Goal: Contribute content: Add original content to the website for others to see

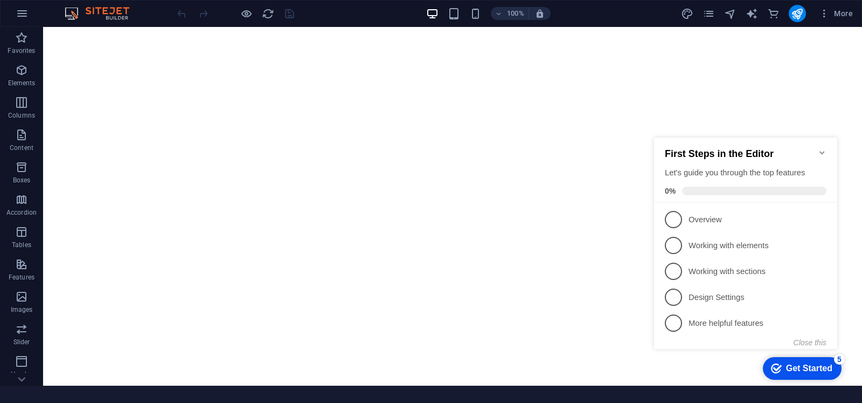
click at [820, 148] on icon "Minimize checklist" at bounding box center [822, 152] width 9 height 9
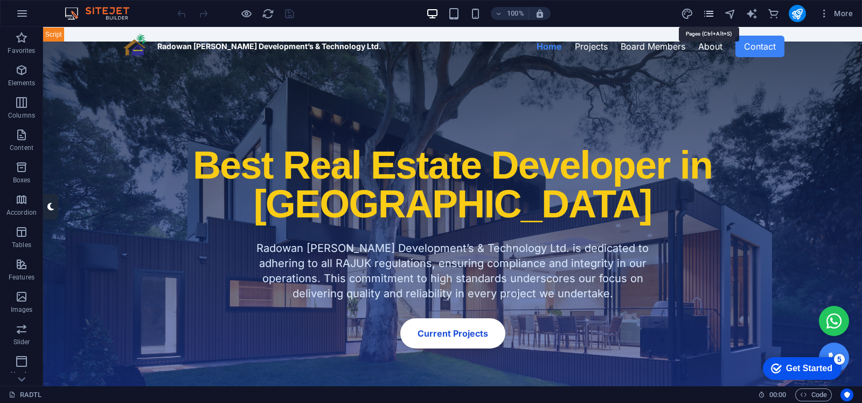
click at [709, 14] on icon "pages" at bounding box center [709, 14] width 12 height 12
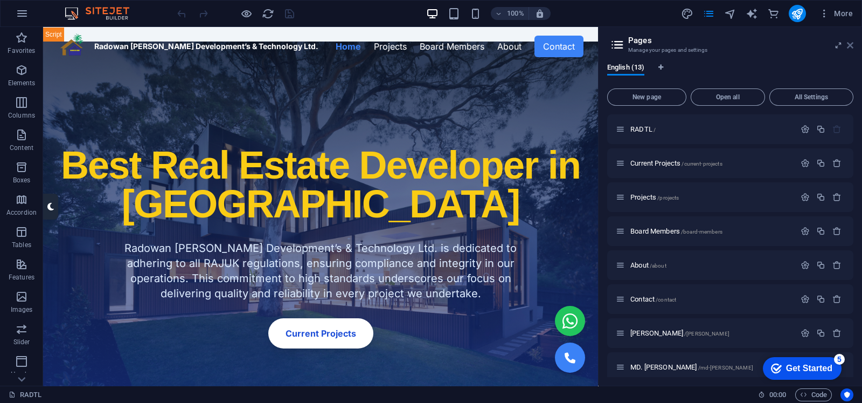
click at [849, 45] on icon at bounding box center [850, 45] width 6 height 9
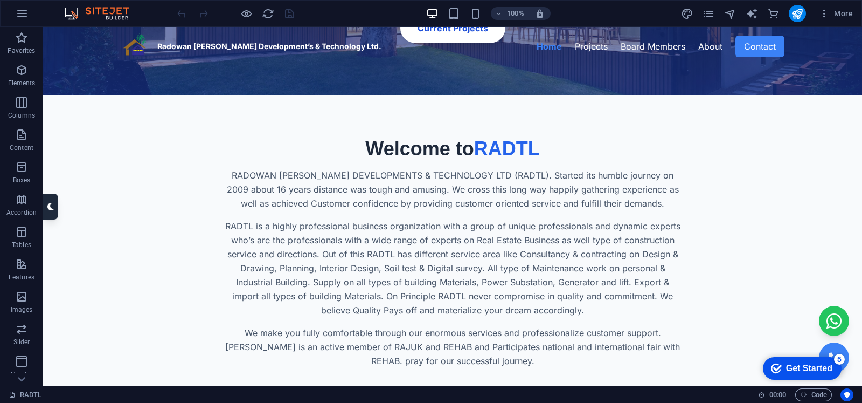
scroll to position [728, 0]
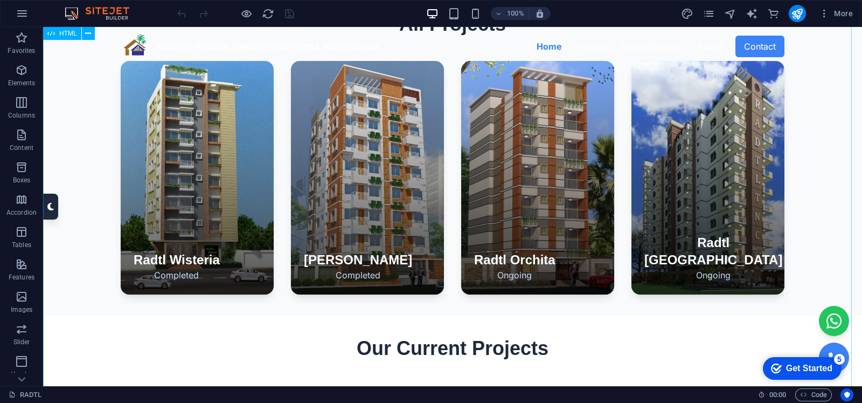
click at [237, 138] on div "Radowan [PERSON_NAME] Development & Technology Ltd. - Home Radowan [PERSON_NAME…" at bounding box center [452, 395] width 819 height 2192
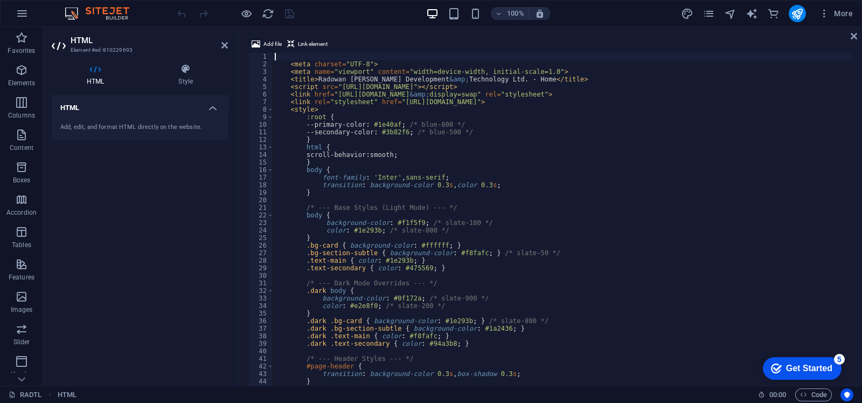
scroll to position [624, 0]
click at [270, 45] on span "Add file" at bounding box center [273, 44] width 18 height 13
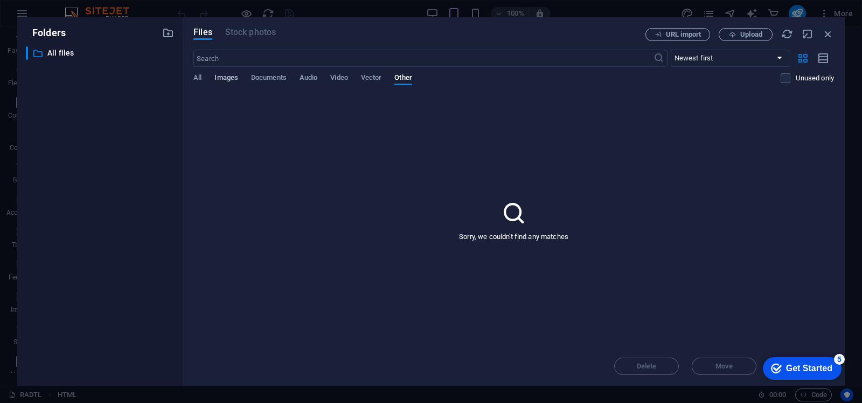
click at [230, 75] on span "Images" at bounding box center [227, 78] width 24 height 15
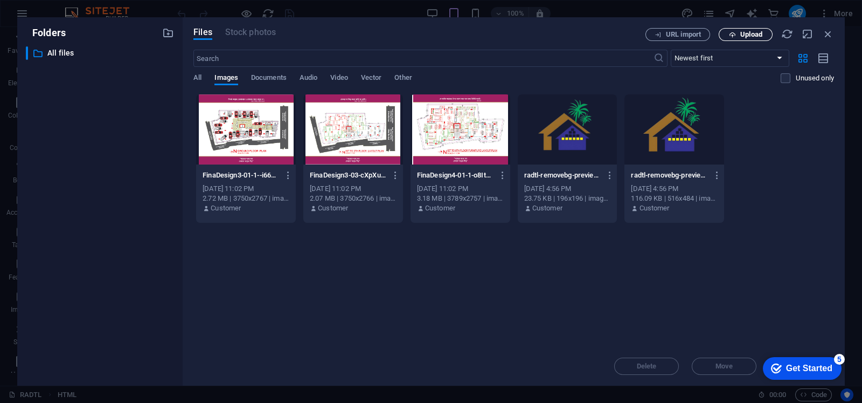
click at [757, 28] on button "Upload" at bounding box center [746, 34] width 54 height 13
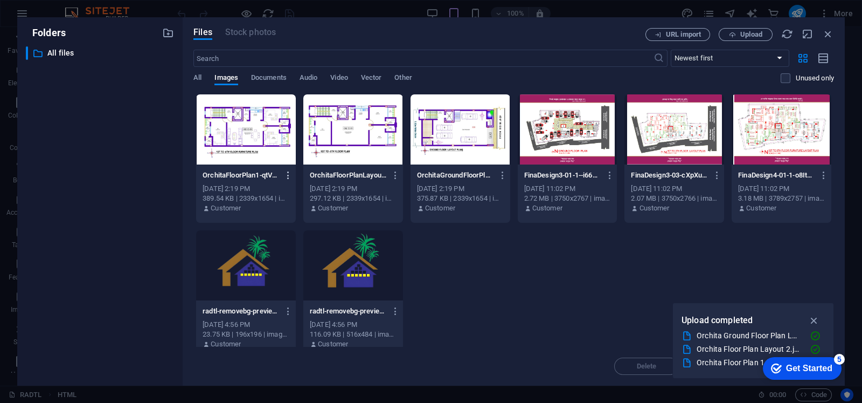
click at [286, 174] on icon "button" at bounding box center [289, 175] width 10 height 10
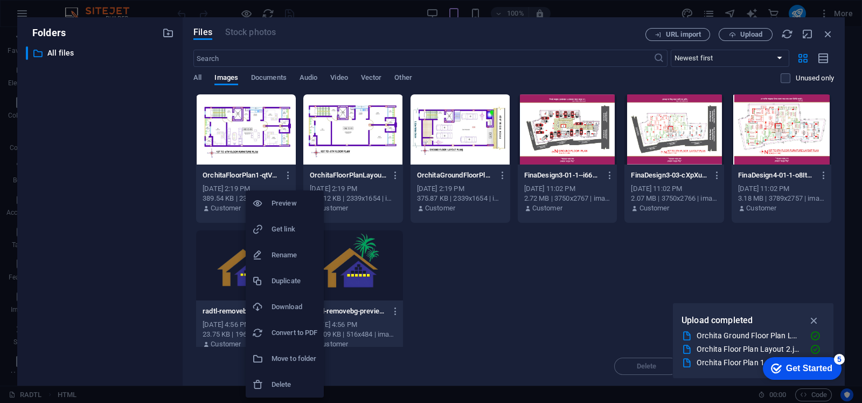
click at [282, 229] on h6 "Get link" at bounding box center [295, 229] width 46 height 13
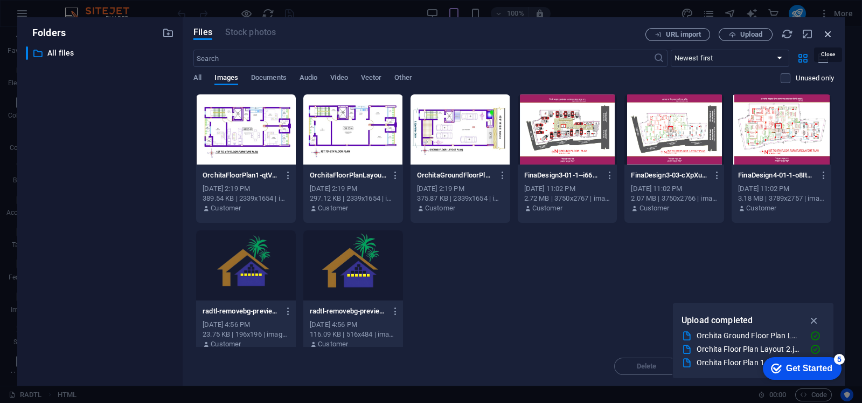
click at [827, 35] on icon "button" at bounding box center [829, 34] width 12 height 12
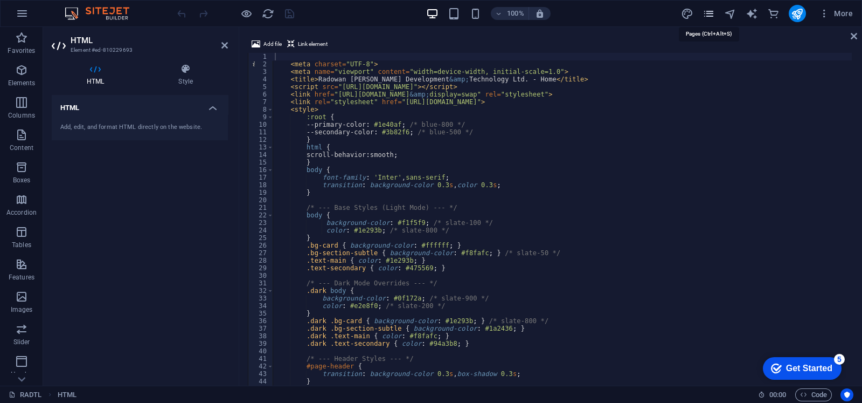
click at [711, 10] on icon "pages" at bounding box center [709, 14] width 12 height 12
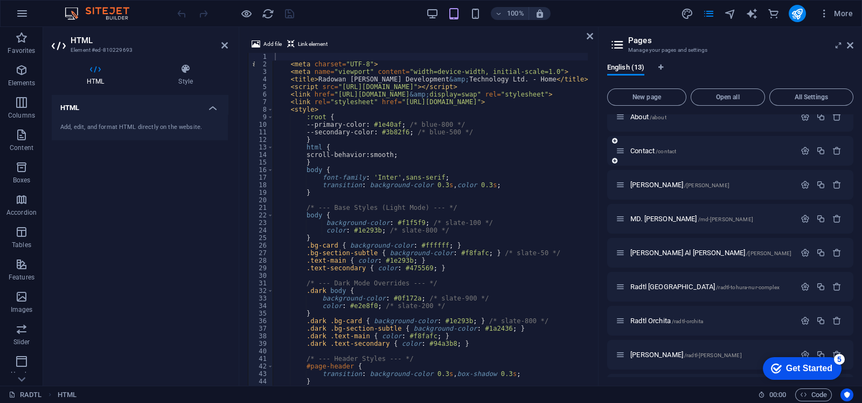
scroll to position [178, 0]
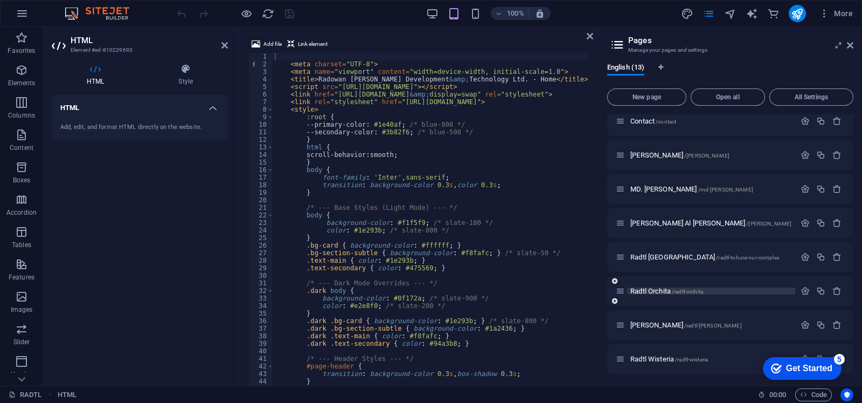
click at [651, 289] on span "Radtl Orchita /radtl-orchita" at bounding box center [667, 291] width 73 height 8
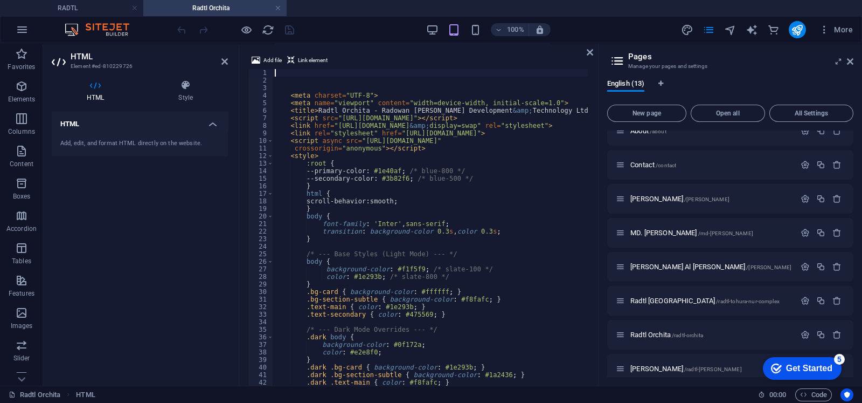
scroll to position [909, 0]
click at [852, 59] on icon at bounding box center [850, 61] width 6 height 9
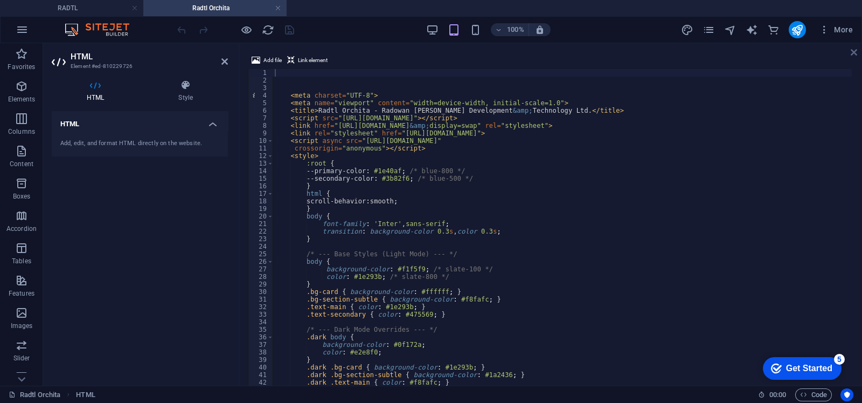
click at [853, 55] on icon at bounding box center [854, 52] width 6 height 9
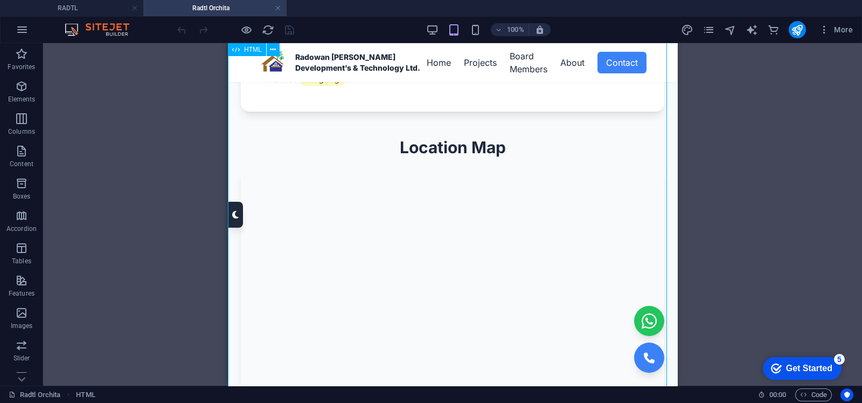
scroll to position [0, 0]
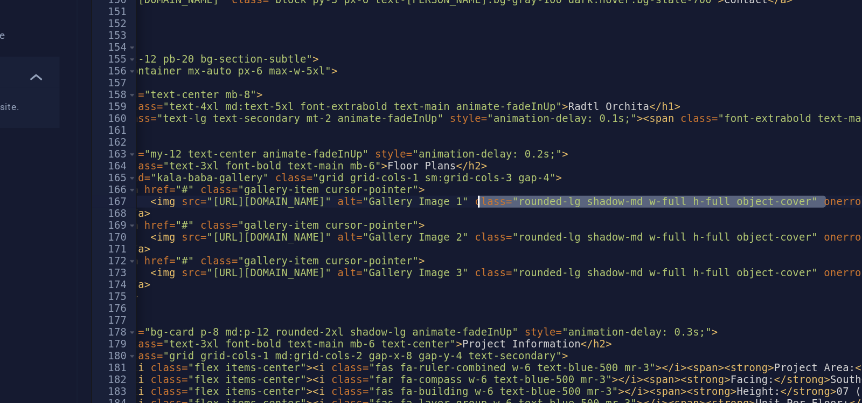
scroll to position [0, 103]
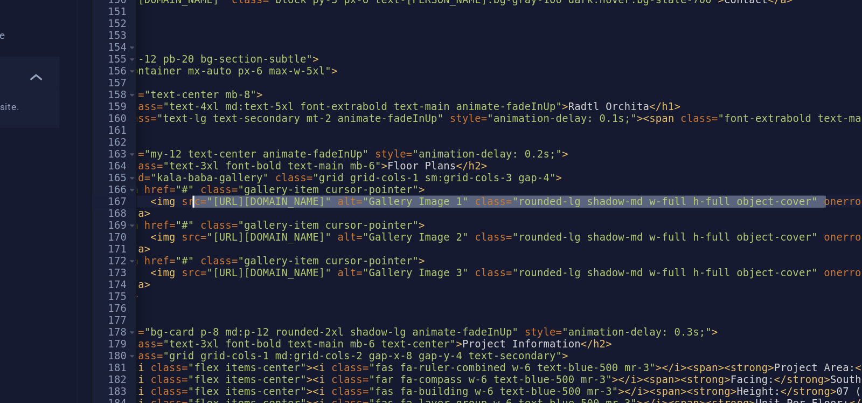
drag, startPoint x: 711, startPoint y: 205, endPoint x: 314, endPoint y: 204, distance: 397.2
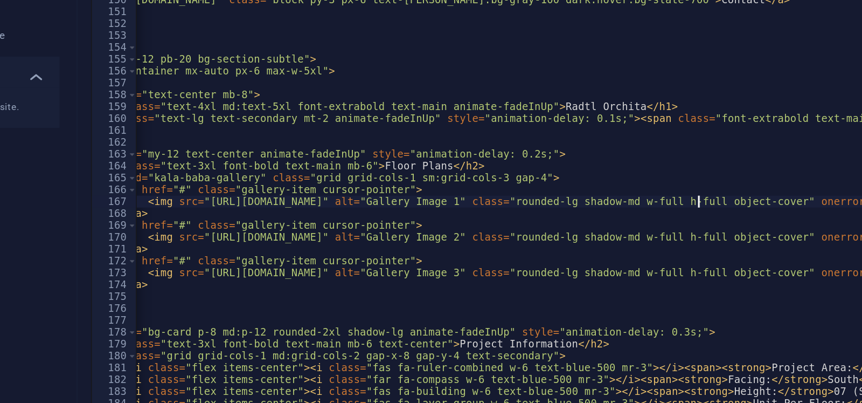
scroll to position [0, 105]
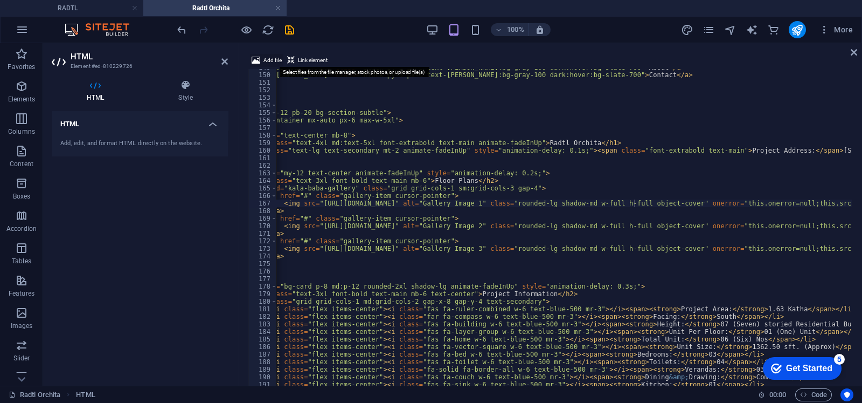
click at [270, 57] on span "Add file" at bounding box center [273, 60] width 18 height 13
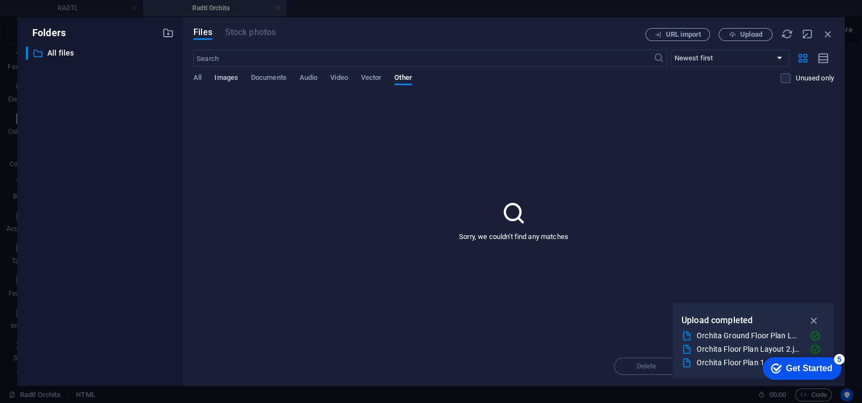
click at [217, 79] on span "Images" at bounding box center [227, 78] width 24 height 15
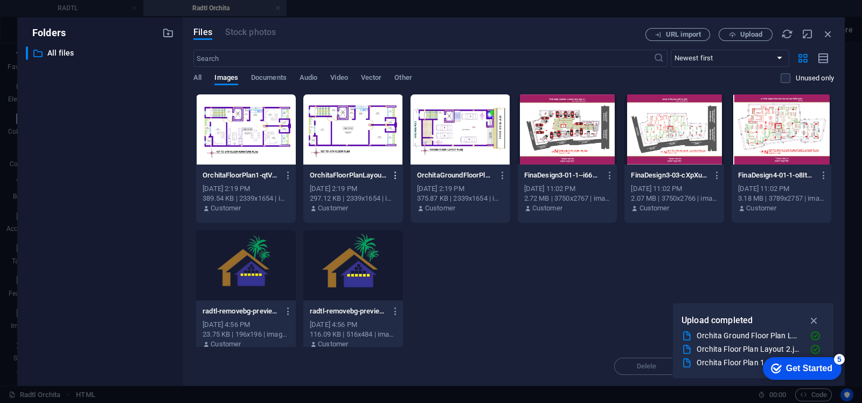
click at [393, 176] on icon "button" at bounding box center [396, 175] width 10 height 10
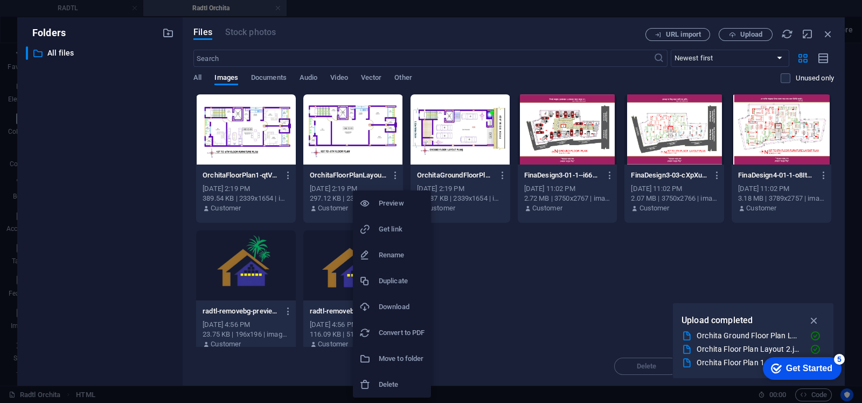
click at [388, 235] on h6 "Get link" at bounding box center [402, 229] width 46 height 13
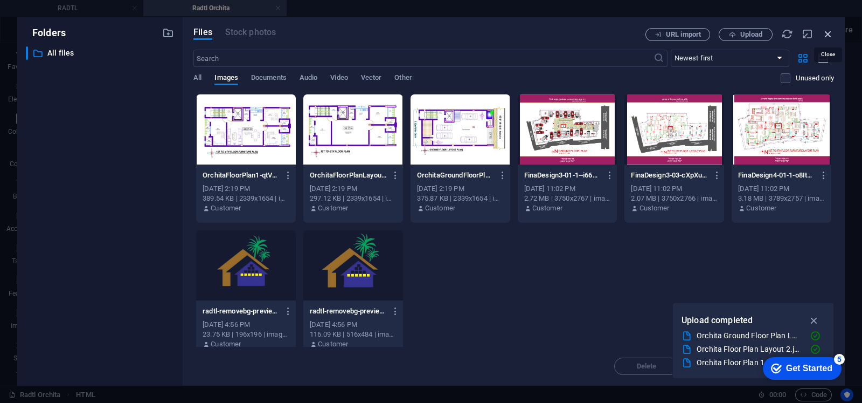
click at [833, 31] on icon "button" at bounding box center [829, 34] width 12 height 12
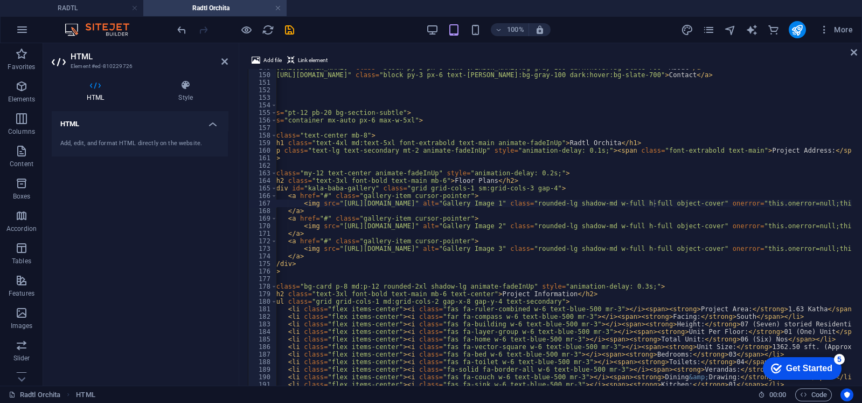
scroll to position [0, 85]
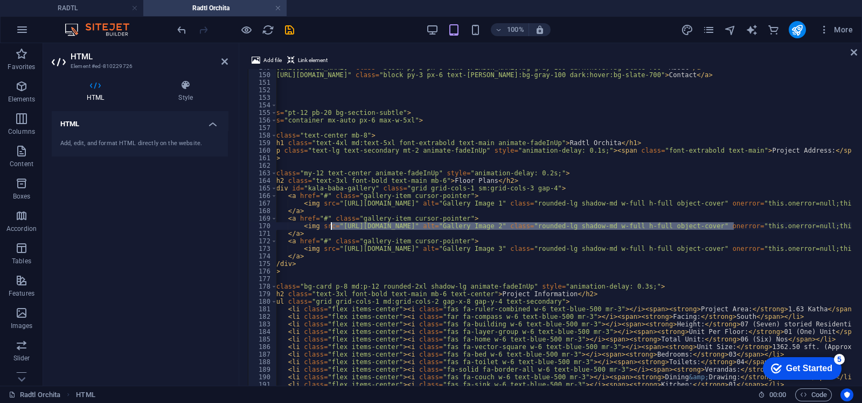
drag, startPoint x: 733, startPoint y: 226, endPoint x: 331, endPoint y: 225, distance: 401.6
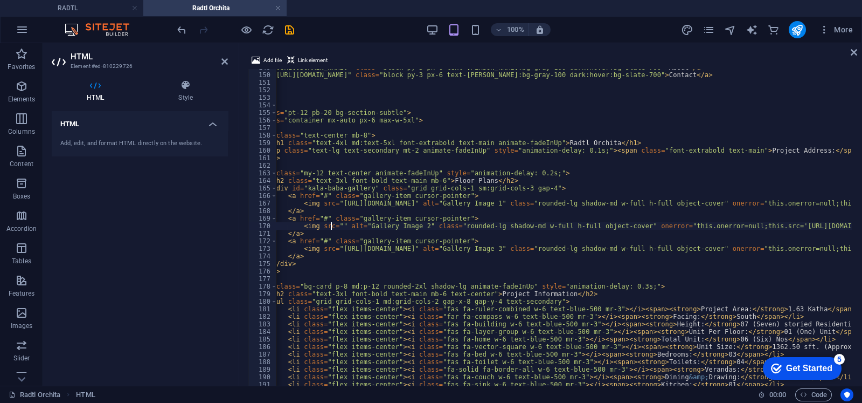
paste textarea "[URL][DOMAIN_NAME]"
click at [261, 60] on button "Add file" at bounding box center [266, 60] width 33 height 13
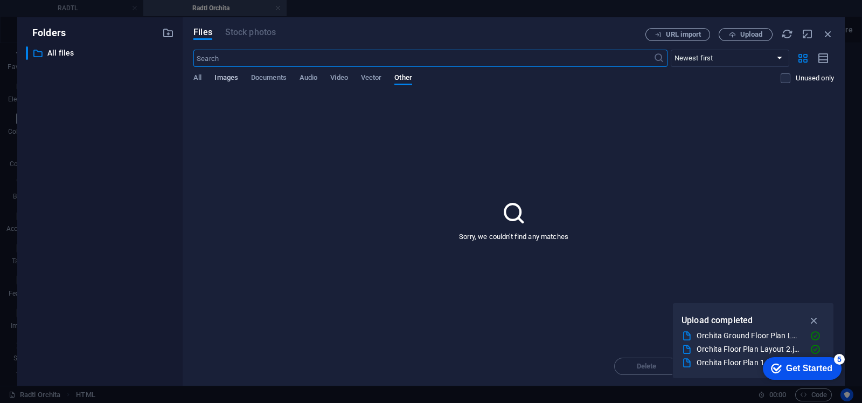
click at [230, 79] on span "Images" at bounding box center [227, 78] width 24 height 15
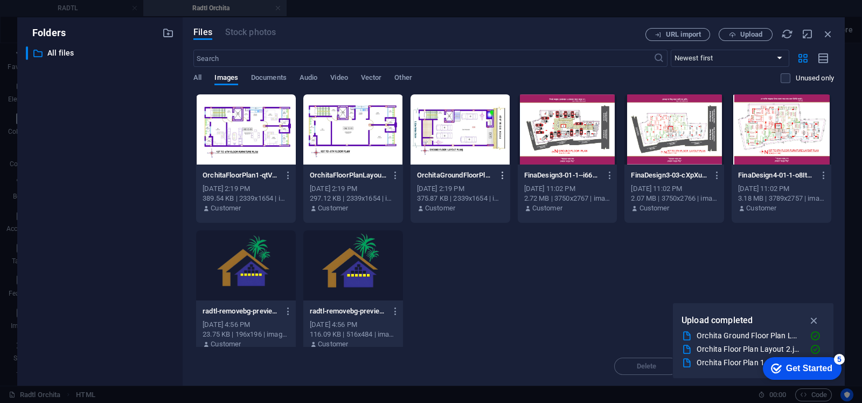
click at [501, 172] on icon "button" at bounding box center [503, 175] width 10 height 10
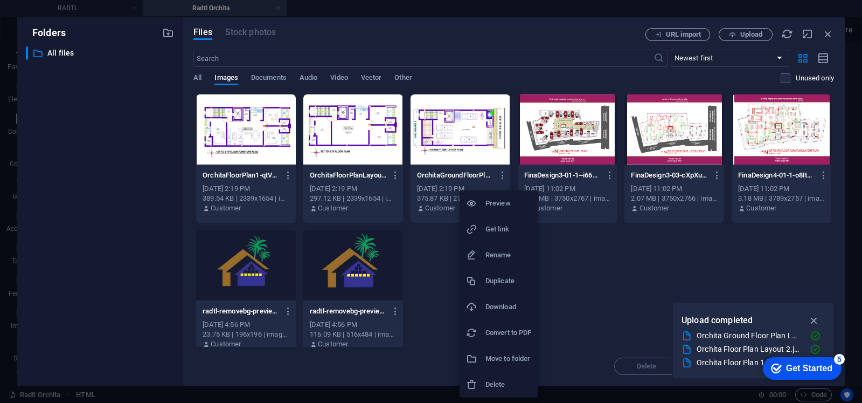
click at [509, 229] on h6 "Get link" at bounding box center [509, 229] width 46 height 13
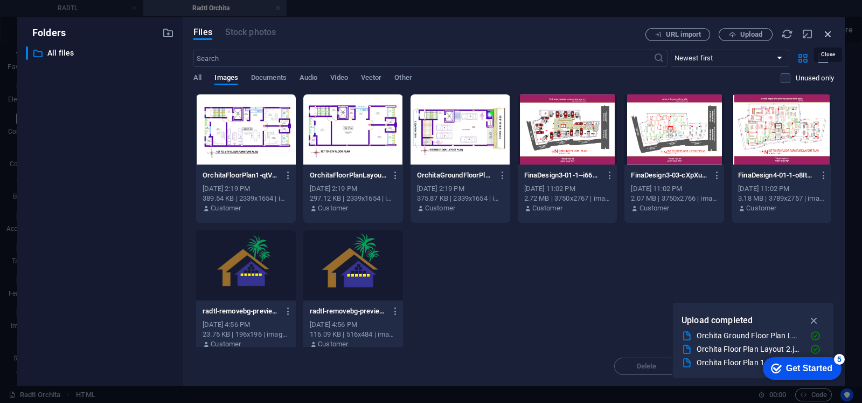
click at [825, 31] on icon "button" at bounding box center [829, 34] width 12 height 12
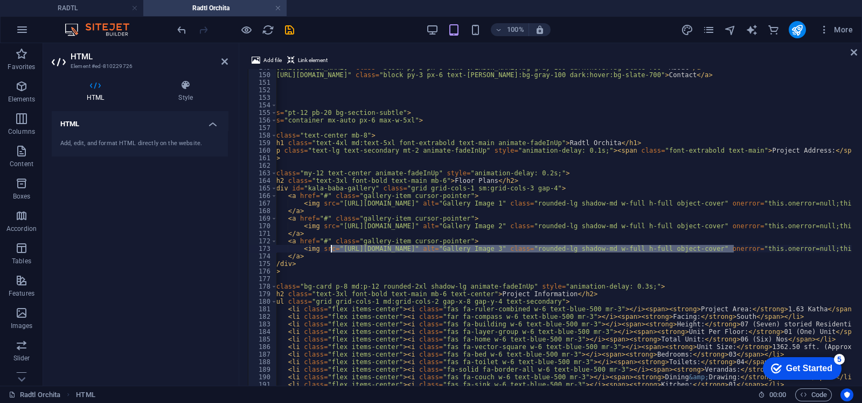
drag, startPoint x: 733, startPoint y: 250, endPoint x: 331, endPoint y: 252, distance: 401.6
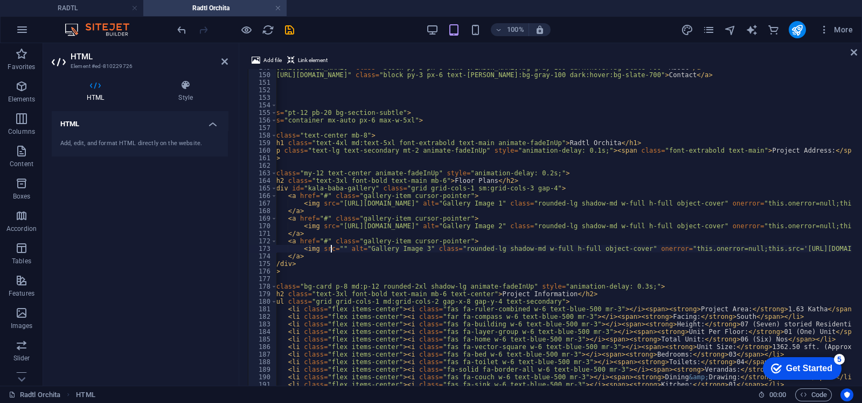
paste textarea "[URL][DOMAIN_NAME]"
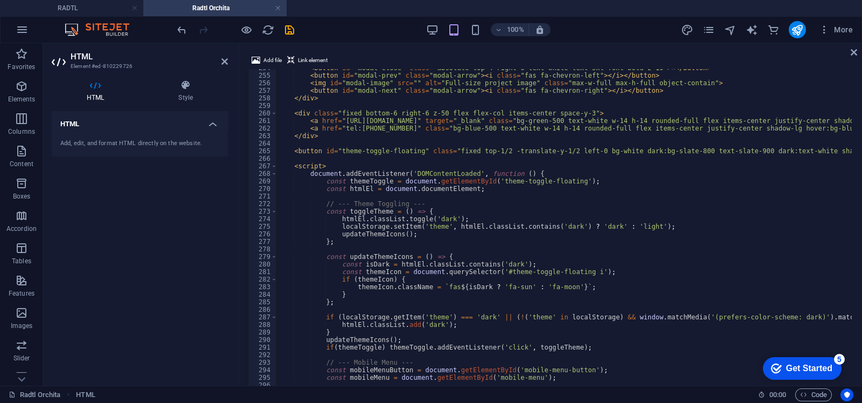
scroll to position [1914, 0]
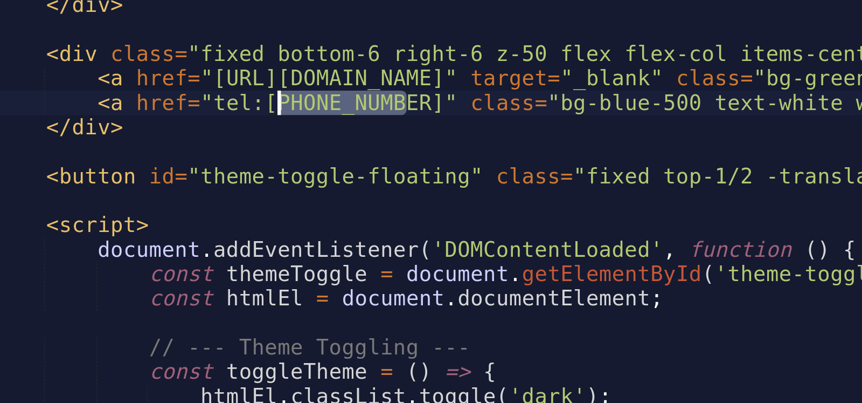
drag, startPoint x: 405, startPoint y: 127, endPoint x: 367, endPoint y: 129, distance: 38.4
paste textarea "886481330"
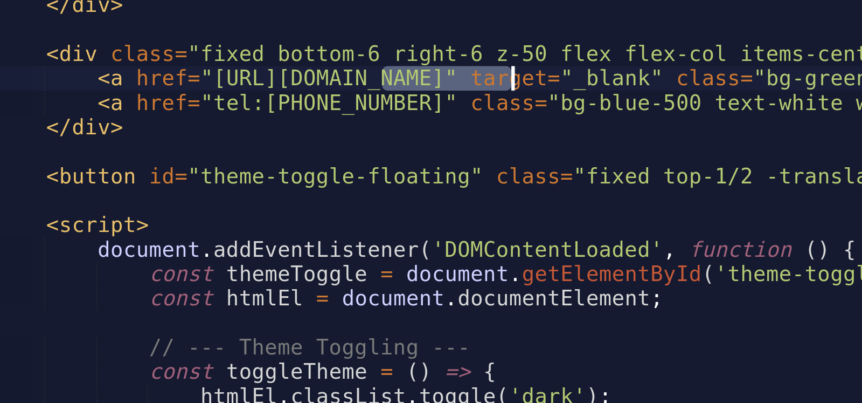
drag, startPoint x: 399, startPoint y: 120, endPoint x: 437, endPoint y: 121, distance: 38.3
paste textarea "886481330"
type textarea "<a href="[URL][DOMAIN_NAME]" target="_blank" class="bg-green-500 text-white w-1…"
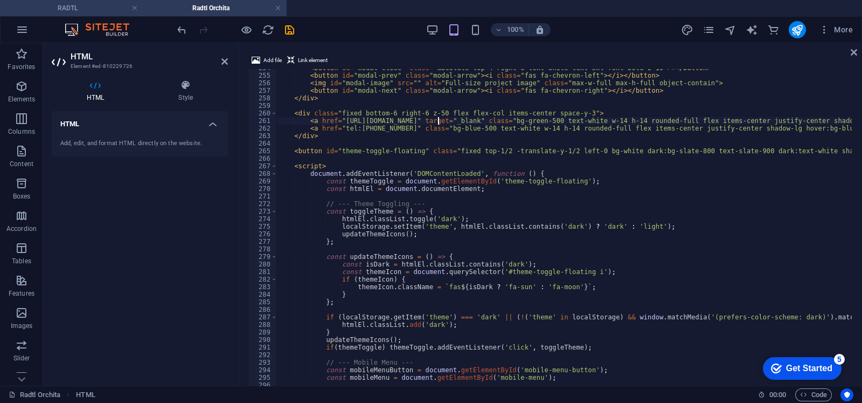
click at [98, 5] on h4 "RADTL" at bounding box center [71, 8] width 143 height 12
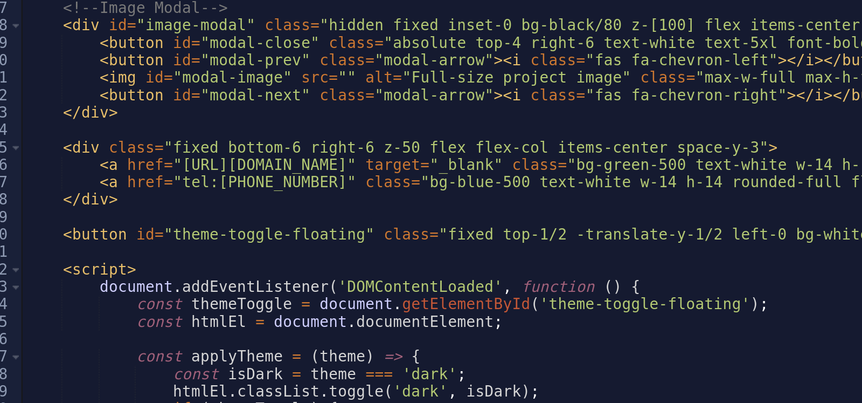
scroll to position [2712, 0]
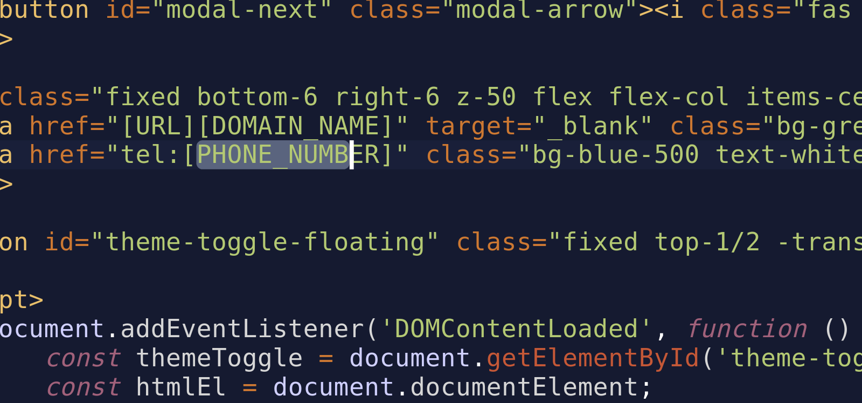
drag, startPoint x: 367, startPoint y: 199, endPoint x: 406, endPoint y: 201, distance: 39.4
paste textarea "886481330"
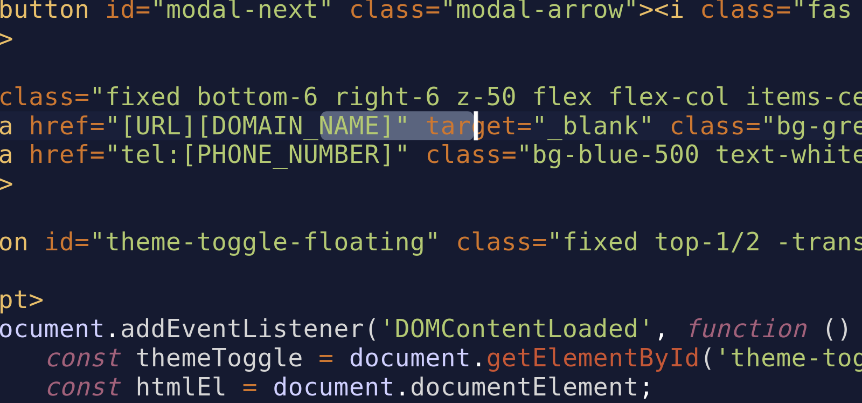
drag, startPoint x: 399, startPoint y: 191, endPoint x: 437, endPoint y: 191, distance: 38.3
paste textarea "886481330"
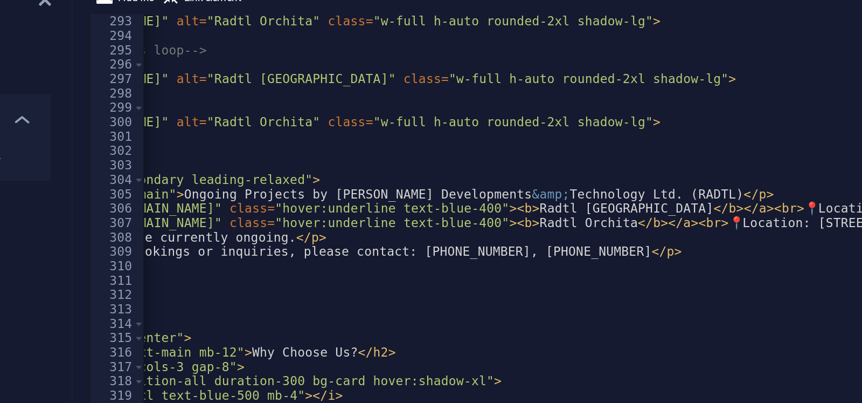
scroll to position [0, 215]
drag, startPoint x: 448, startPoint y: 192, endPoint x: 409, endPoint y: 195, distance: 39.4
paste textarea "886481330"
type textarea "<p class="mt-2">📞 For apartment bookings or inquiries, please contact: [PHONE_N…"
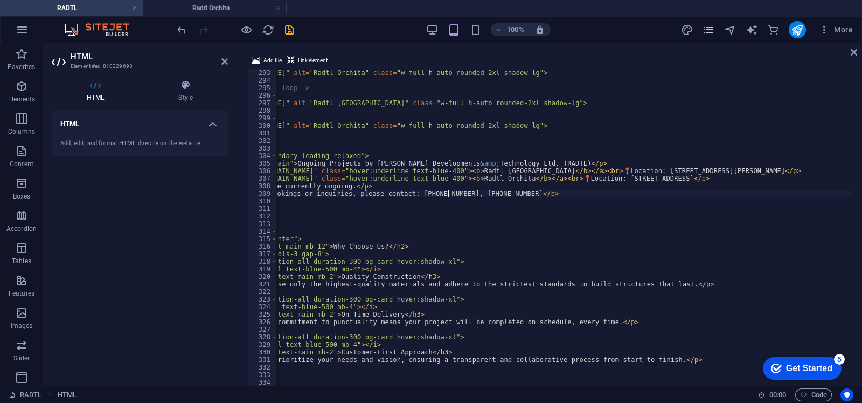
click at [704, 27] on icon "pages" at bounding box center [709, 30] width 12 height 12
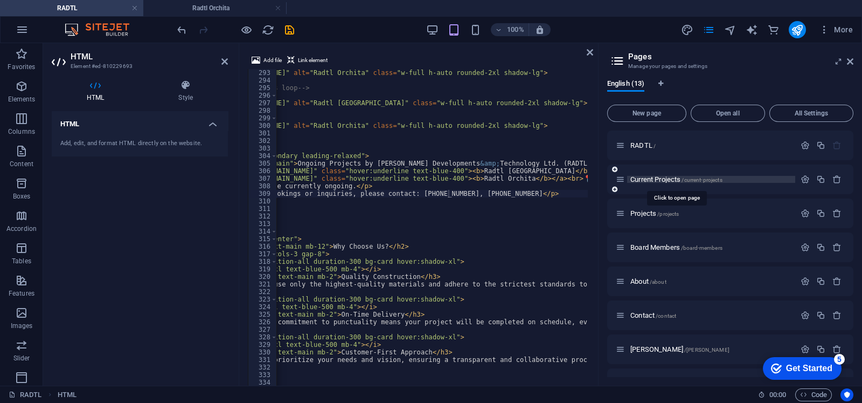
click at [687, 183] on div "Current Projects /current-projects" at bounding box center [705, 179] width 179 height 12
click at [738, 116] on span "Open all" at bounding box center [728, 113] width 65 height 6
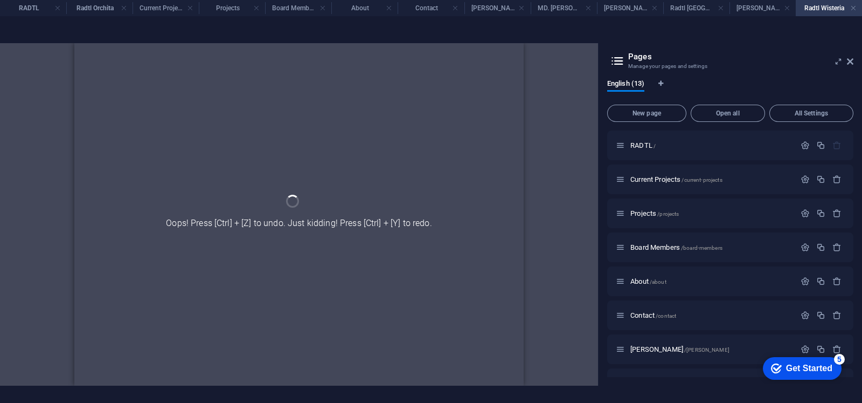
scroll to position [194, 0]
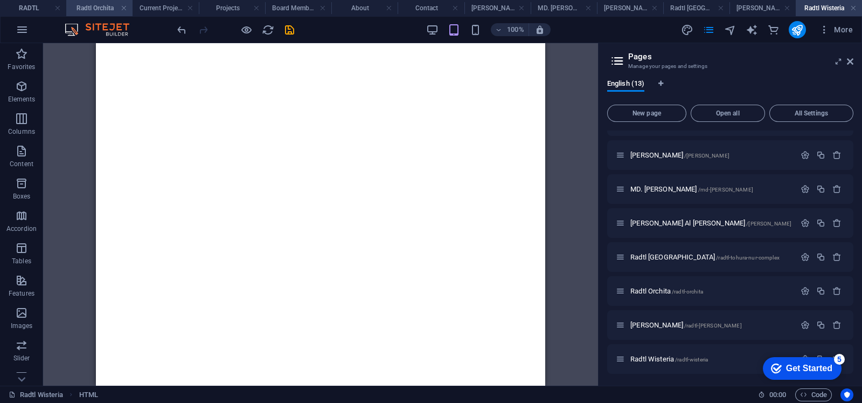
click at [100, 6] on h4 "Radtl Orchita" at bounding box center [99, 8] width 66 height 12
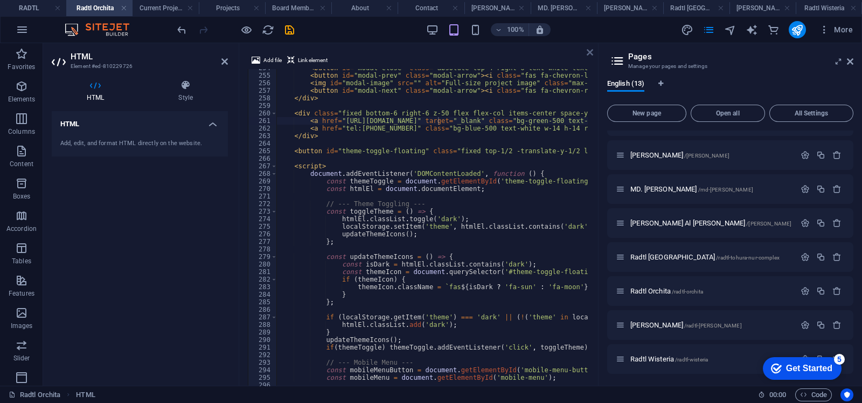
click at [590, 56] on icon at bounding box center [590, 52] width 6 height 9
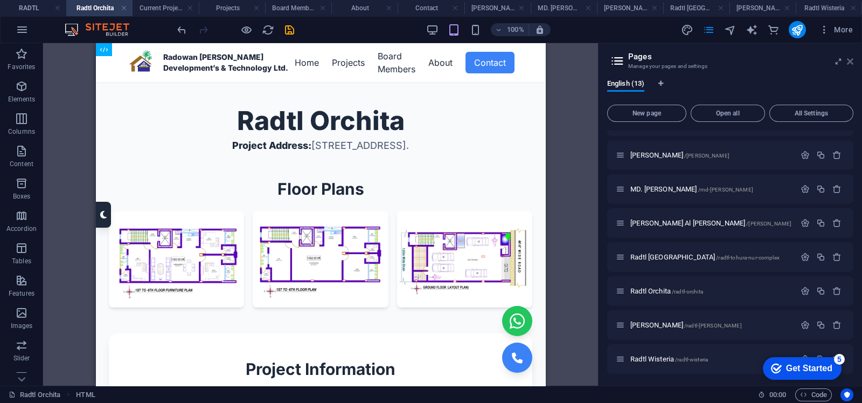
scroll to position [0, 0]
click at [850, 65] on icon at bounding box center [850, 61] width 6 height 9
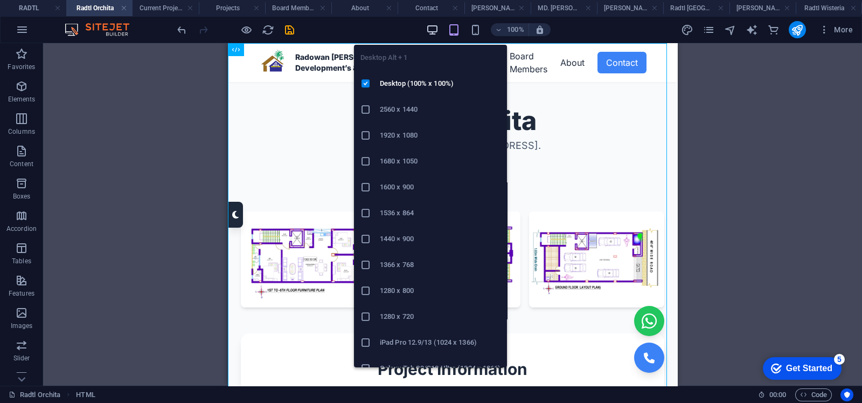
click at [433, 28] on icon "button" at bounding box center [432, 30] width 12 height 12
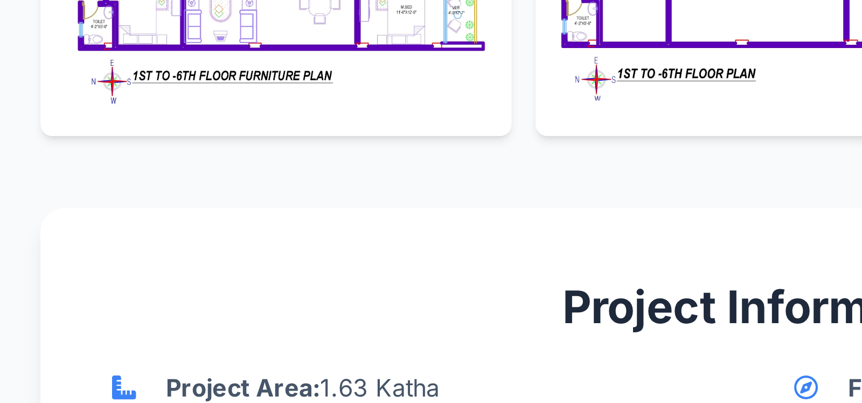
scroll to position [178, 0]
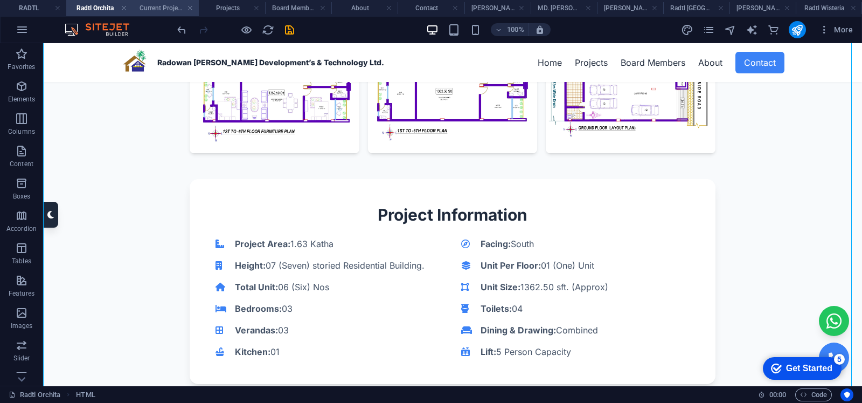
click at [171, 10] on h4 "Current Projects" at bounding box center [166, 8] width 66 height 12
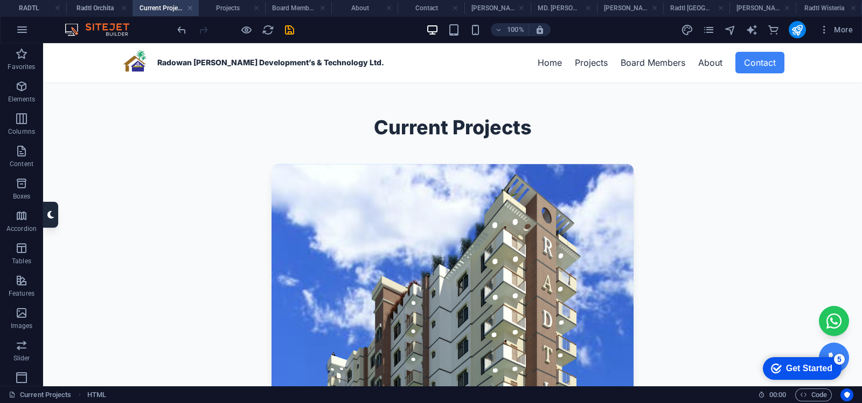
scroll to position [0, 0]
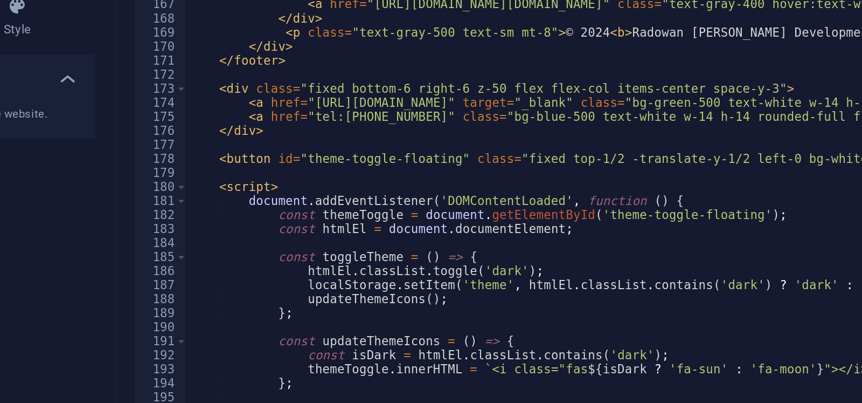
scroll to position [1241, 0]
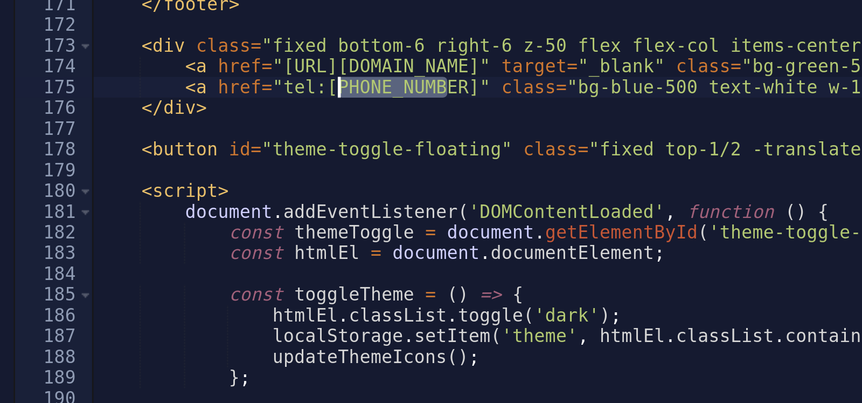
drag, startPoint x: 406, startPoint y: 146, endPoint x: 367, endPoint y: 147, distance: 38.8
click at [367, 147] on div "< a href = "#" class = "text-gray-400 hover:text-white transition-colors durati…" at bounding box center [817, 265] width 1080 height 401
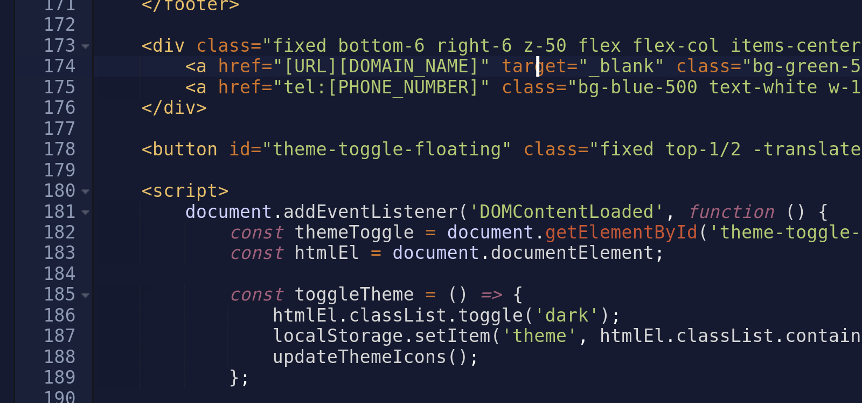
drag, startPoint x: 438, startPoint y: 137, endPoint x: 400, endPoint y: 137, distance: 38.3
click at [400, 137] on div "< a href = "#" class = "text-gray-400 hover:text-white transition-colors durati…" at bounding box center [817, 265] width 1080 height 401
type textarea "<a href="[URL][DOMAIN_NAME]" target="_blank" class="bg-green-500 text-white w-1…"
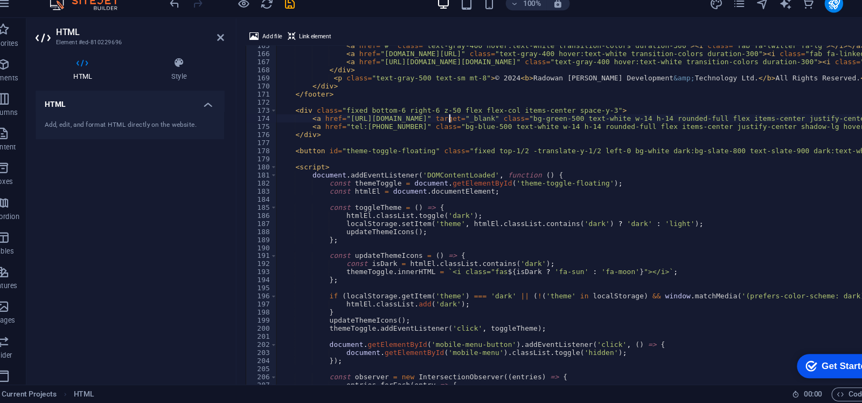
scroll to position [0, 0]
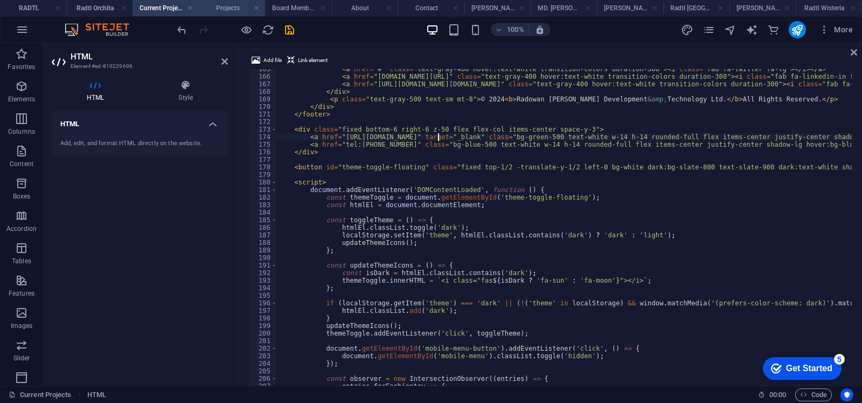
click at [218, 10] on h4 "Projects" at bounding box center [232, 8] width 66 height 12
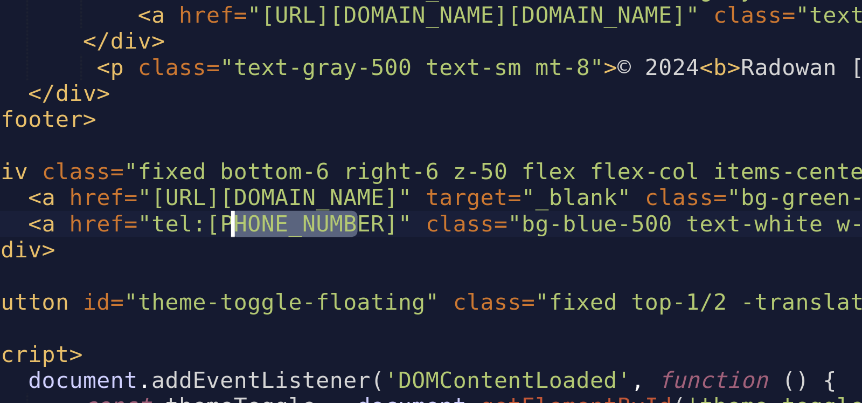
drag, startPoint x: 404, startPoint y: 198, endPoint x: 366, endPoint y: 198, distance: 38.3
click at [366, 198] on div "< footer class = "bg-slate-900 text-white py-12" > < div class = "container mx-…" at bounding box center [817, 265] width 1080 height 401
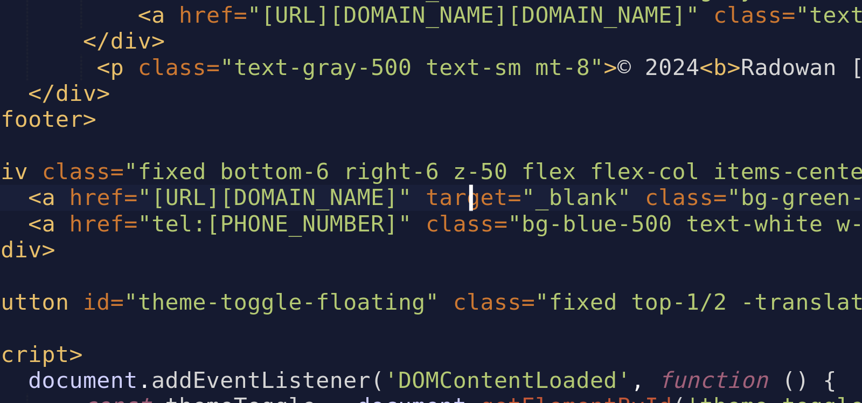
drag, startPoint x: 437, startPoint y: 188, endPoint x: 399, endPoint y: 188, distance: 38.3
click at [399, 188] on div "< footer class = "bg-slate-900 text-white py-12" > < div class = "container mx-…" at bounding box center [817, 265] width 1080 height 401
type textarea "<a href="[URL][DOMAIN_NAME]" target="_blank" class="bg-green-500 text-white w-1…"
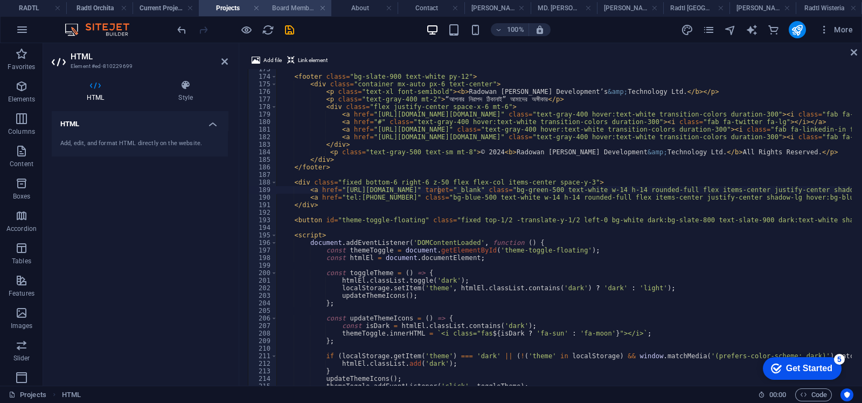
click at [283, 12] on h4 "Board Members" at bounding box center [298, 8] width 66 height 12
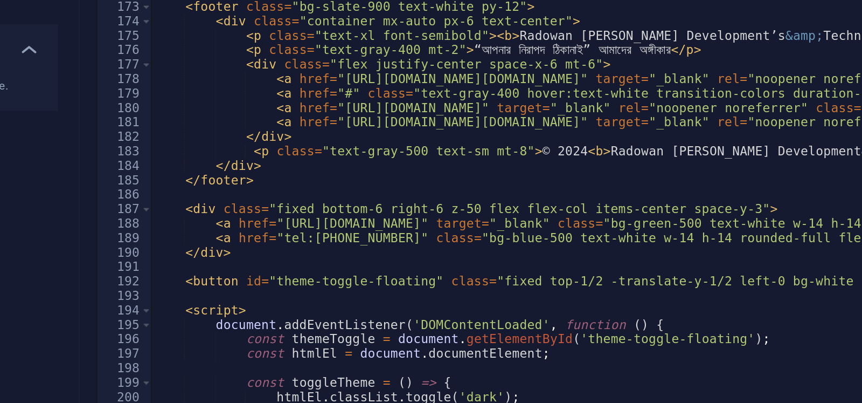
scroll to position [1269, 0]
drag, startPoint x: 438, startPoint y: 214, endPoint x: 398, endPoint y: 216, distance: 39.9
drag, startPoint x: 405, startPoint y: 224, endPoint x: 367, endPoint y: 225, distance: 37.8
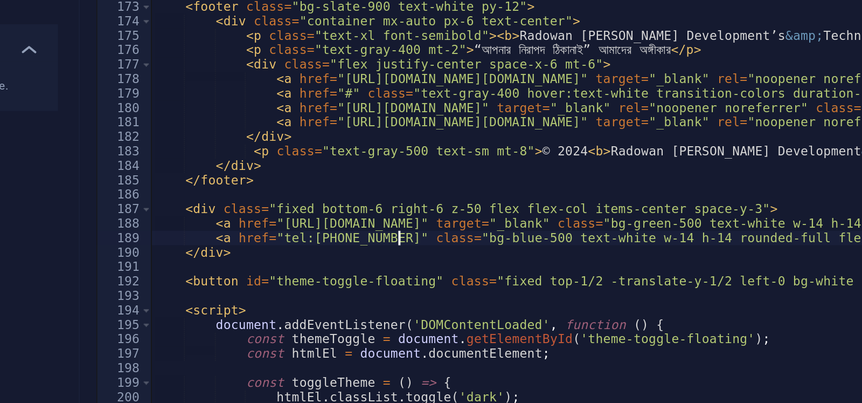
type textarea "<a href="tel:[PHONE_NUMBER]" class="bg-blue-500 text-white w-14 h-14 rounded-fu…"
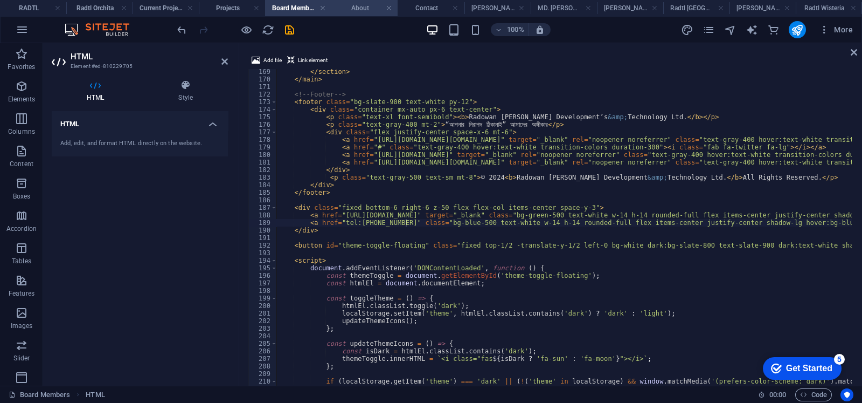
click at [345, 9] on h4 "About" at bounding box center [364, 8] width 66 height 12
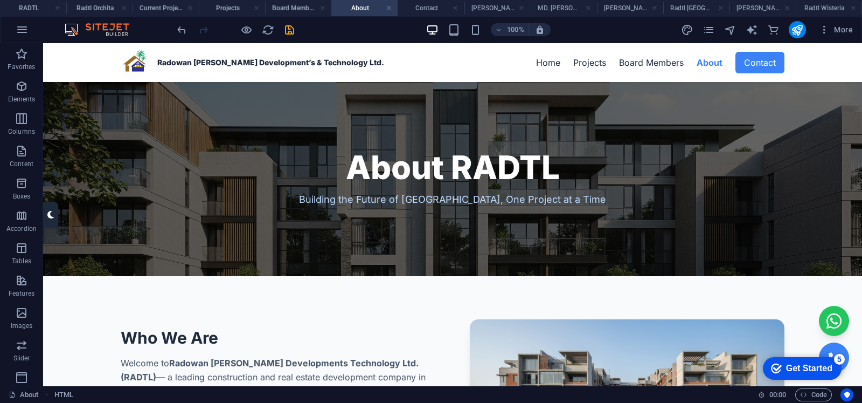
drag, startPoint x: 345, startPoint y: 139, endPoint x: 388, endPoint y: 67, distance: 84.1
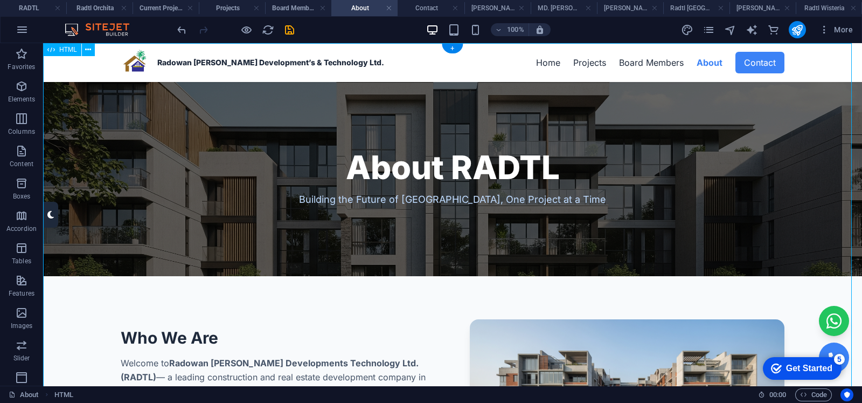
drag, startPoint x: 388, startPoint y: 67, endPoint x: 412, endPoint y: 257, distance: 191.2
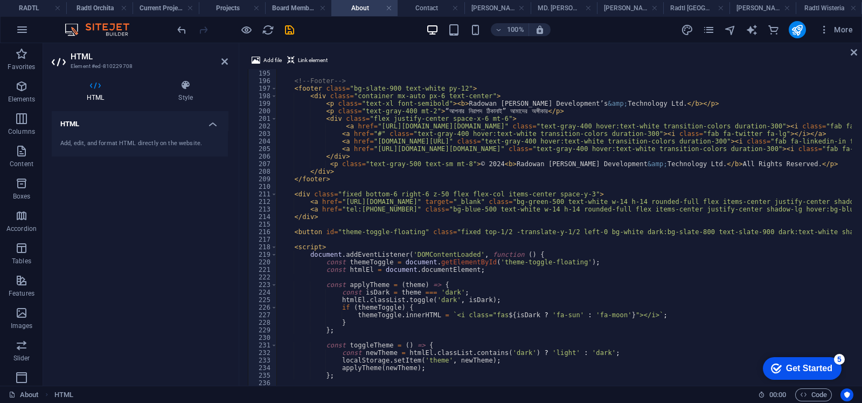
scroll to position [1463, 0]
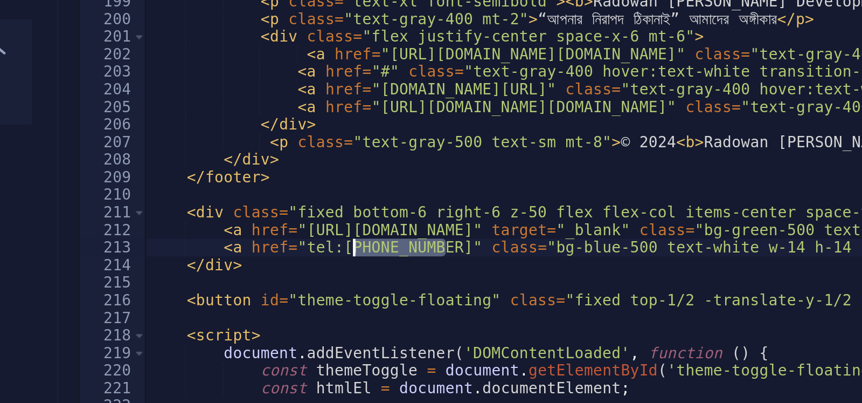
drag, startPoint x: 405, startPoint y: 208, endPoint x: 367, endPoint y: 210, distance: 38.9
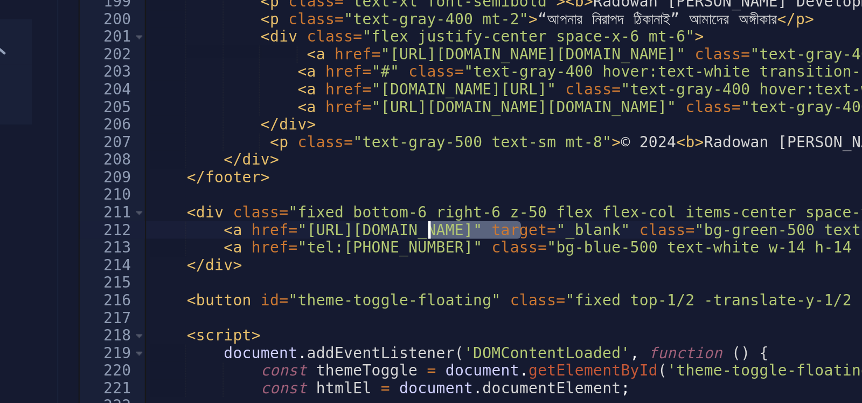
drag, startPoint x: 438, startPoint y: 202, endPoint x: 400, endPoint y: 203, distance: 37.7
type textarea "<a href="[URL][DOMAIN_NAME]" target="_blank" class="bg-green-500 text-white w-1…"
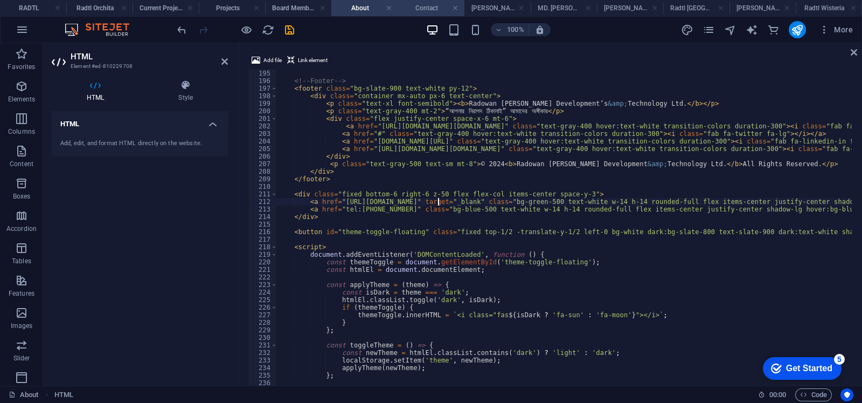
click at [420, 15] on li "Contact" at bounding box center [431, 8] width 66 height 16
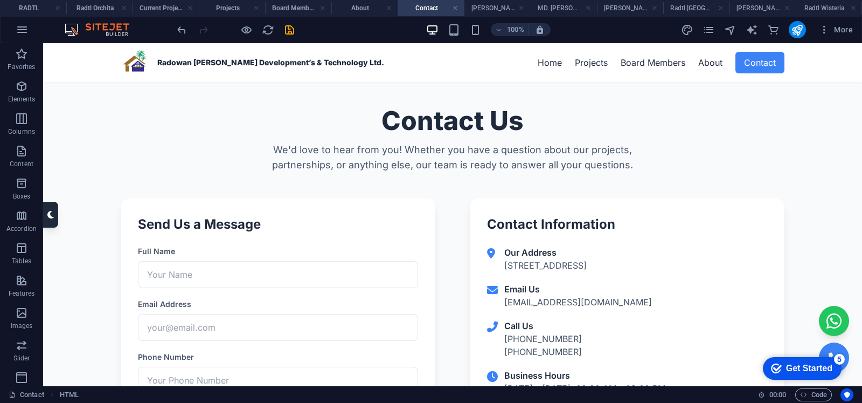
scroll to position [0, 0]
drag, startPoint x: 358, startPoint y: 161, endPoint x: 401, endPoint y: 204, distance: 61.0
click at [401, 204] on div "Drag here to replace the existing content. Press “Ctrl” if you want to create a…" at bounding box center [452, 214] width 819 height 342
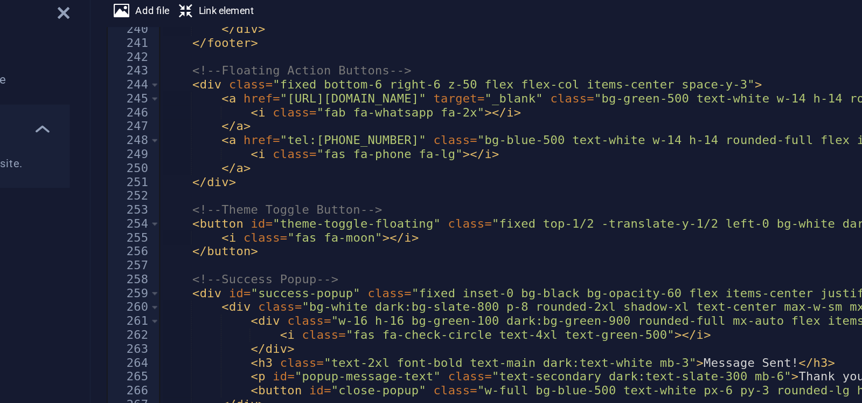
scroll to position [1806, 0]
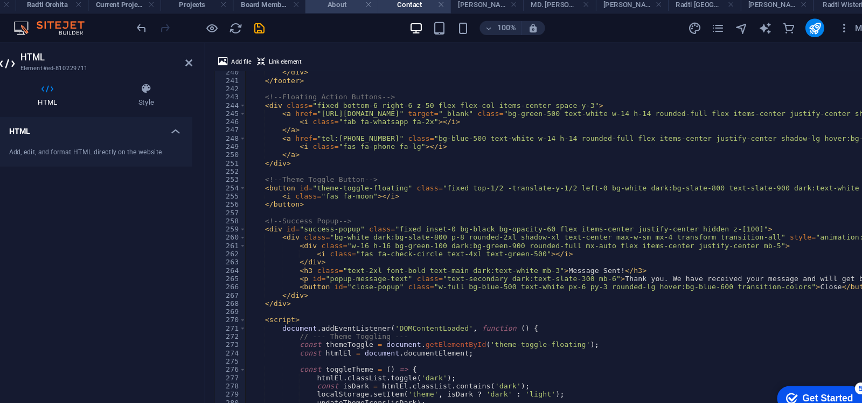
click at [351, 11] on h4 "About" at bounding box center [364, 8] width 66 height 12
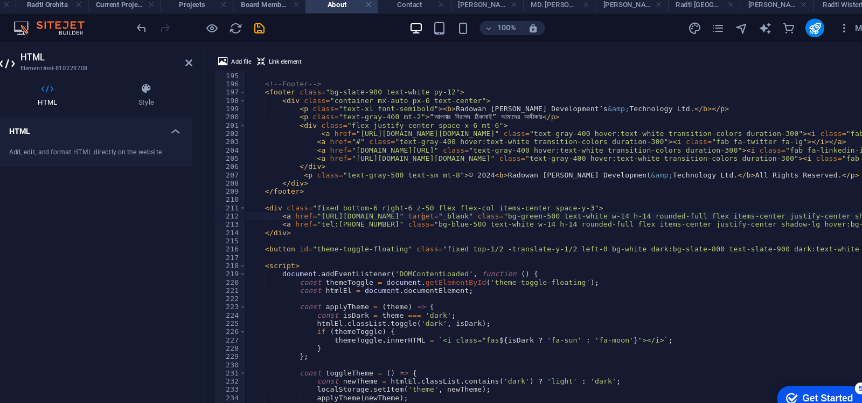
scroll to position [0, 0]
click at [423, 7] on h4 "Contact" at bounding box center [431, 8] width 66 height 12
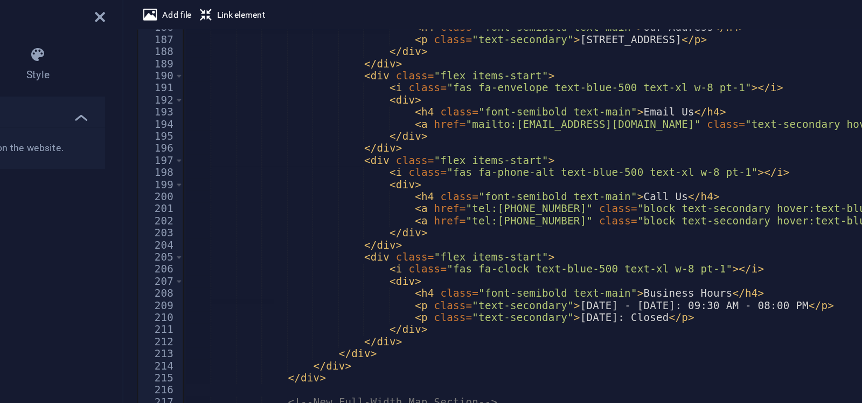
scroll to position [0, 89]
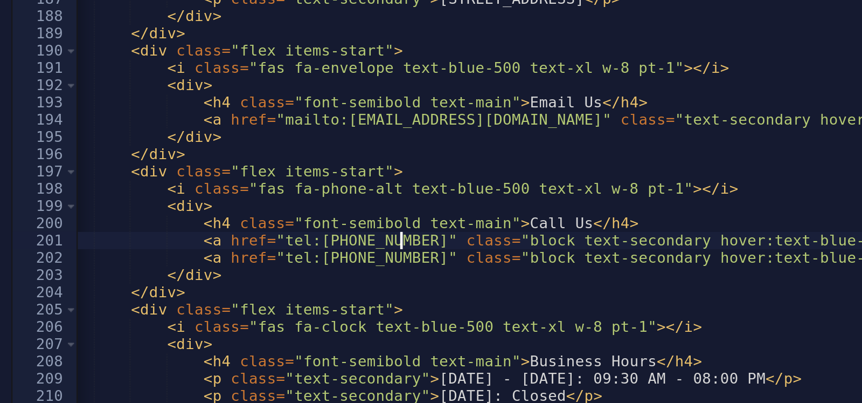
drag, startPoint x: 417, startPoint y: 181, endPoint x: 378, endPoint y: 182, distance: 38.8
paste textarea "886481330"
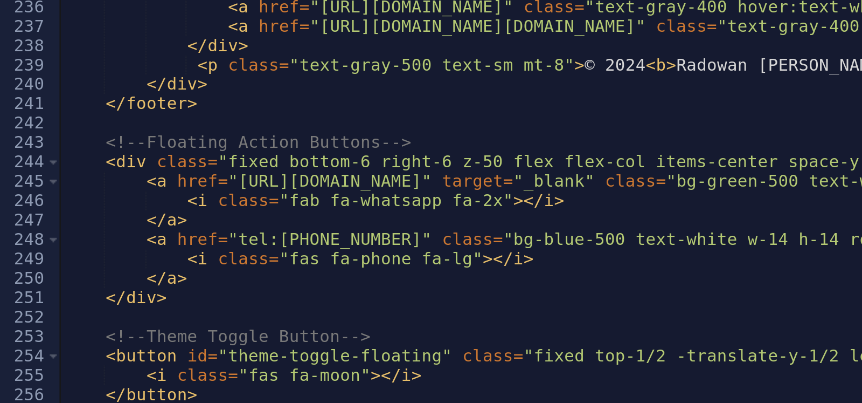
scroll to position [0, 0]
drag, startPoint x: 403, startPoint y: 268, endPoint x: 366, endPoint y: 271, distance: 36.7
paste textarea "886481330"
drag, startPoint x: 437, startPoint y: 244, endPoint x: 398, endPoint y: 247, distance: 38.4
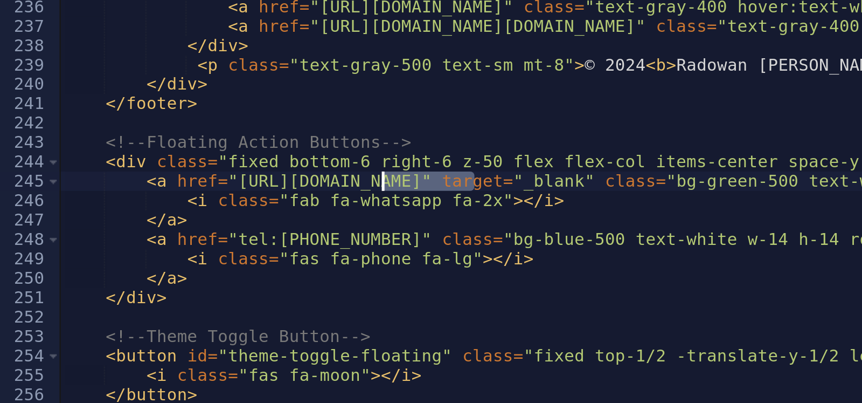
paste textarea "886481330"
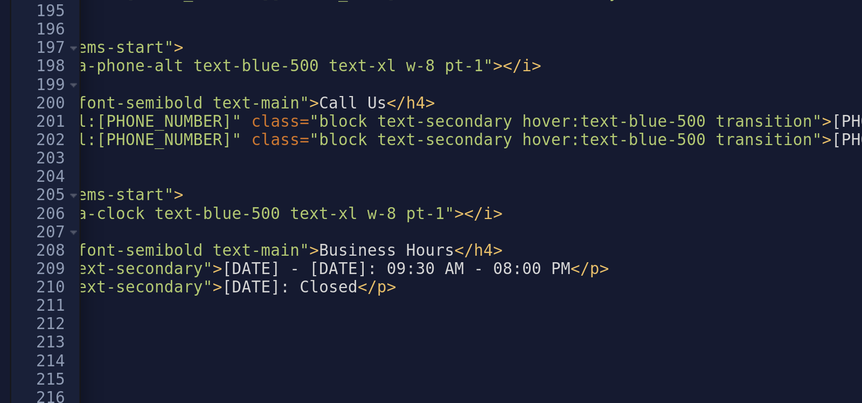
scroll to position [0, 190]
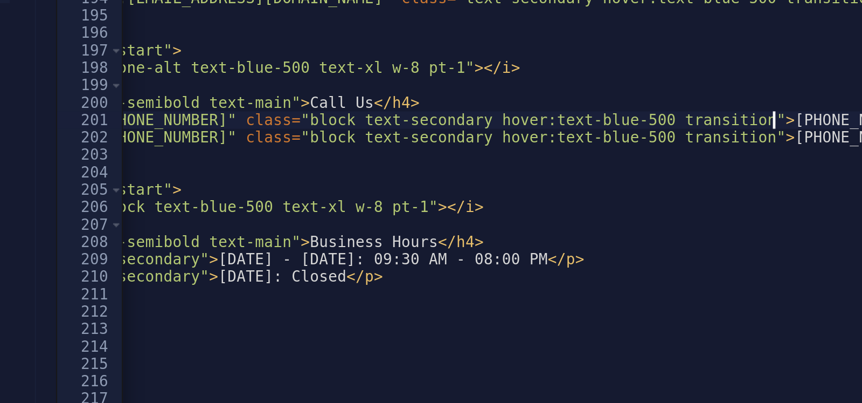
scroll to position [0, 208]
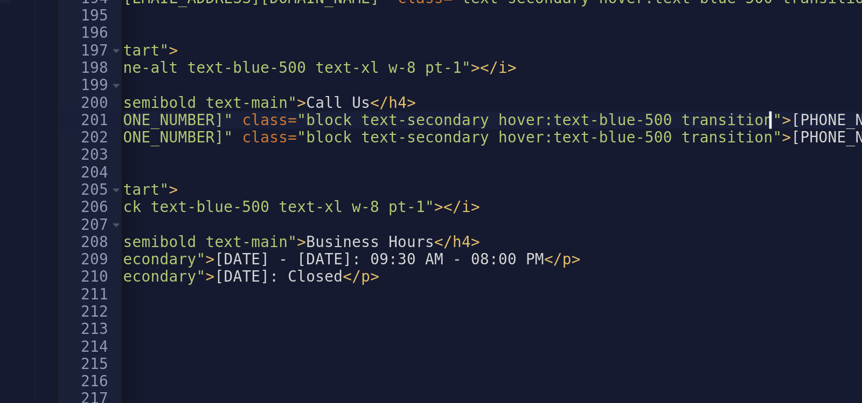
type textarea "<div>"
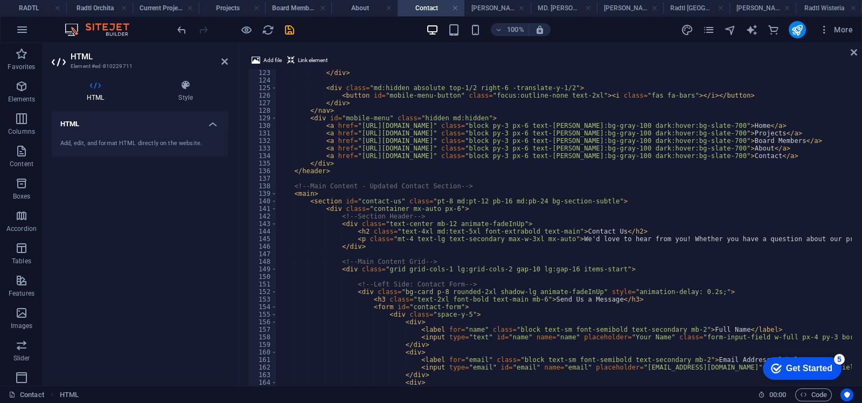
scroll to position [921, 0]
click at [485, 11] on h4 "[PERSON_NAME]" at bounding box center [498, 8] width 66 height 12
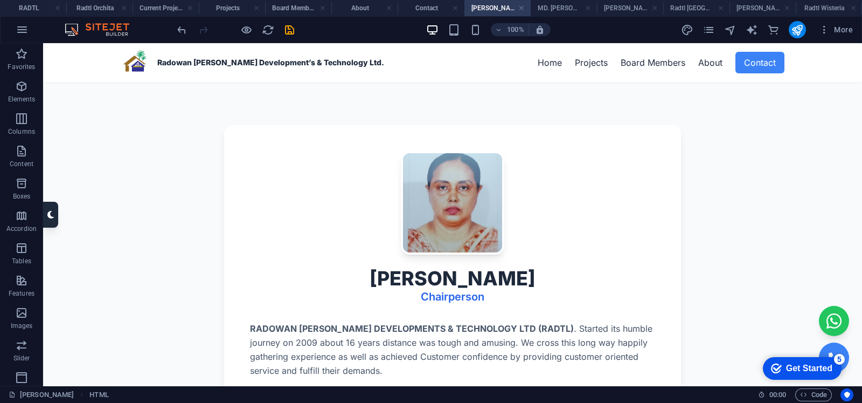
scroll to position [0, 0]
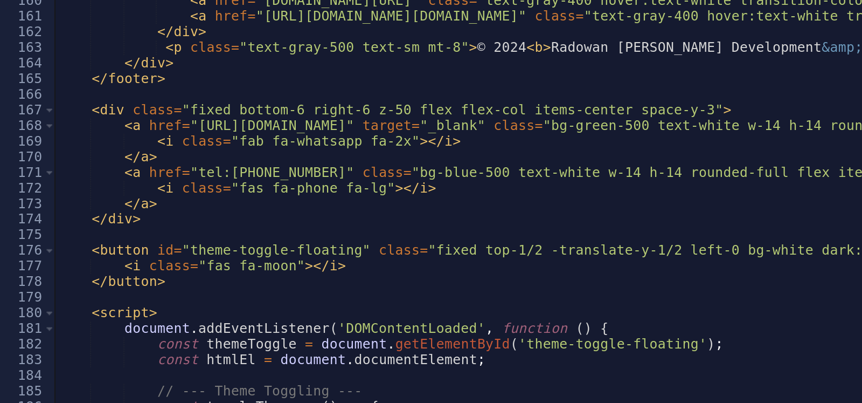
scroll to position [1166, 0]
drag, startPoint x: 404, startPoint y: 188, endPoint x: 366, endPoint y: 189, distance: 38.3
drag, startPoint x: 439, startPoint y: 167, endPoint x: 398, endPoint y: 167, distance: 40.4
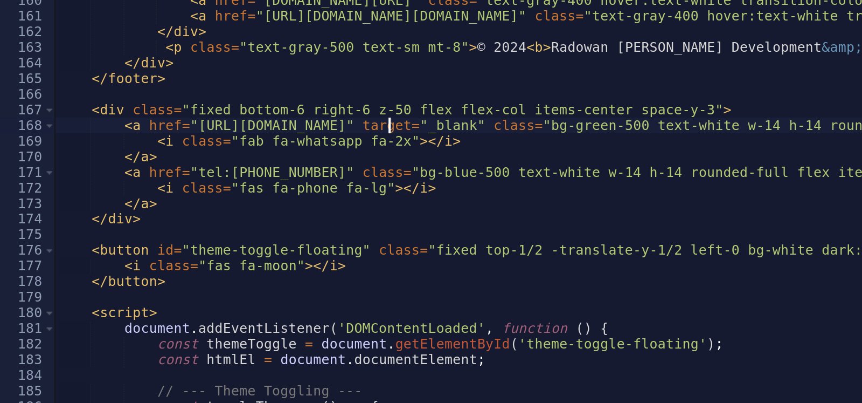
type textarea "<a href="[URL][DOMAIN_NAME]" target="_blank" class="bg-green-500 text-white w-1…"
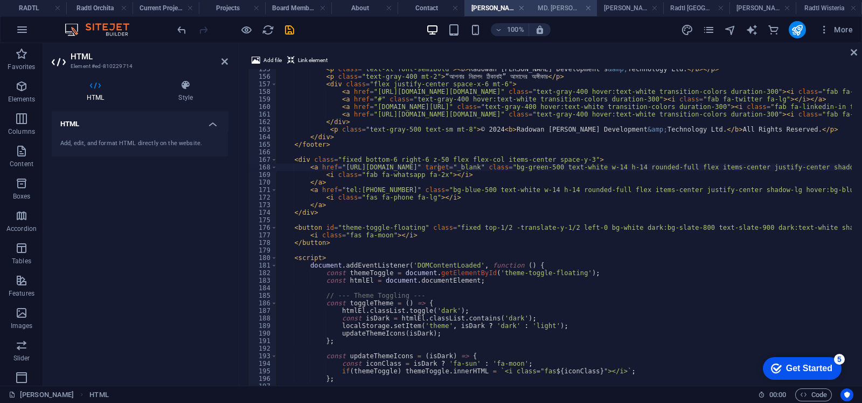
click at [566, 4] on h4 "MD. [PERSON_NAME]" at bounding box center [564, 8] width 66 height 12
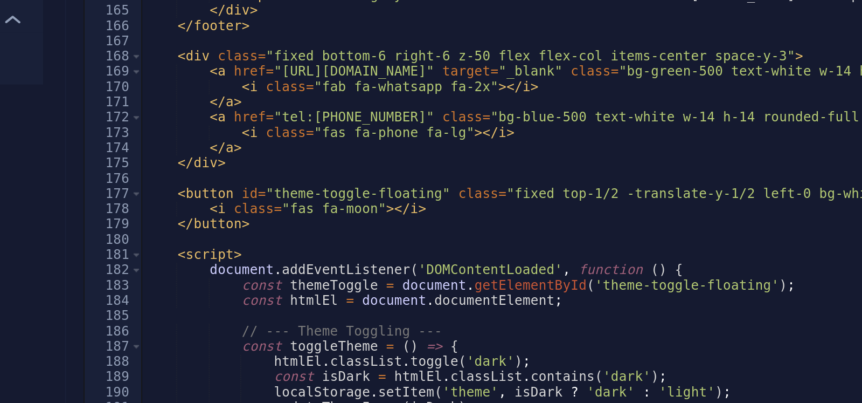
scroll to position [1191, 0]
drag, startPoint x: 405, startPoint y: 169, endPoint x: 365, endPoint y: 172, distance: 39.4
drag, startPoint x: 438, startPoint y: 150, endPoint x: 400, endPoint y: 149, distance: 38.3
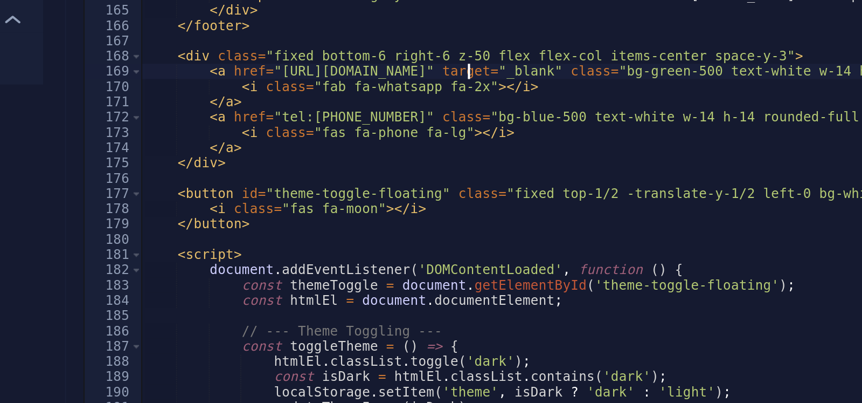
type textarea "<a href="[URL][DOMAIN_NAME]" target="_blank" class="bg-green-500 text-white w-1…"
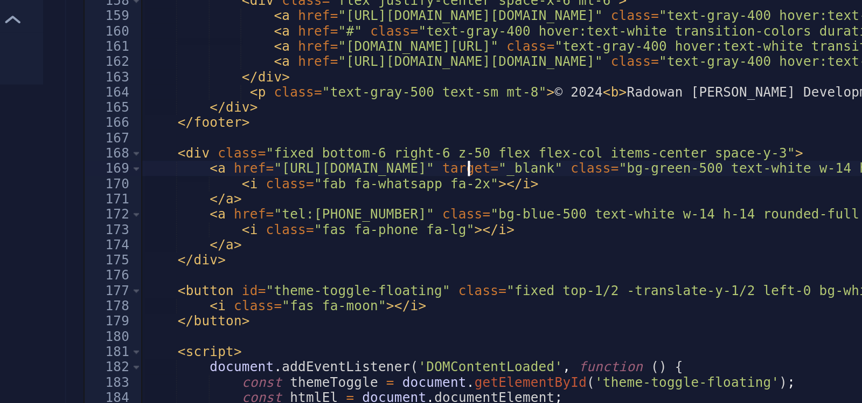
scroll to position [1143, 0]
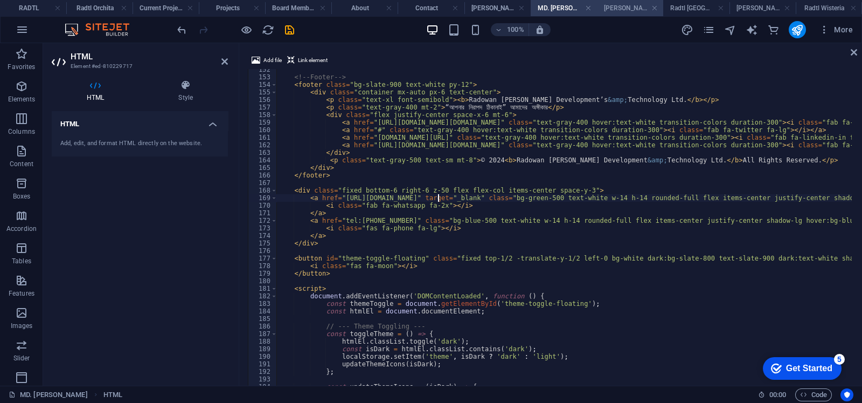
click at [625, 2] on h4 "[PERSON_NAME] Al [PERSON_NAME]" at bounding box center [630, 8] width 66 height 12
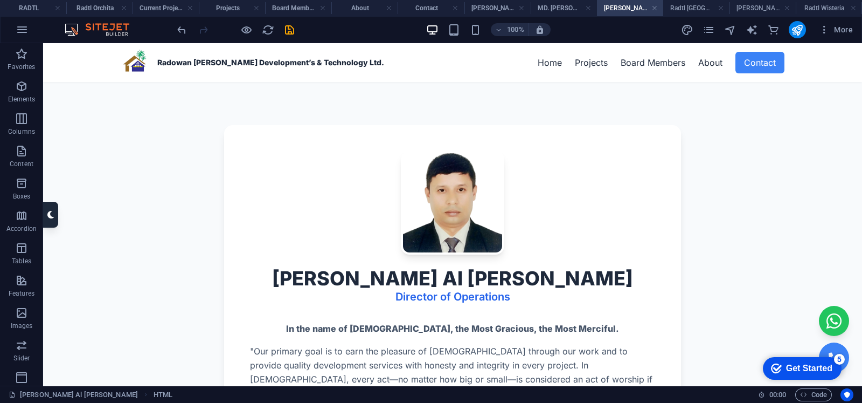
scroll to position [0, 0]
drag, startPoint x: 411, startPoint y: 204, endPoint x: 635, endPoint y: 70, distance: 261.8
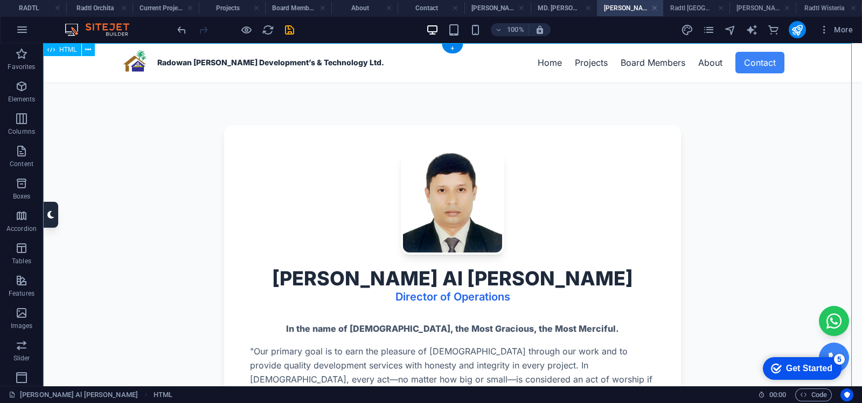
drag, startPoint x: 635, startPoint y: 70, endPoint x: 411, endPoint y: 204, distance: 261.8
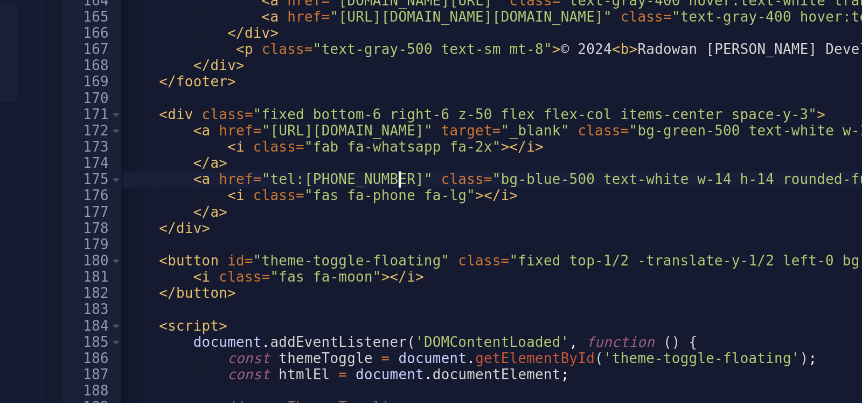
drag, startPoint x: 405, startPoint y: 192, endPoint x: 367, endPoint y: 191, distance: 38.3
drag, startPoint x: 436, startPoint y: 169, endPoint x: 398, endPoint y: 170, distance: 38.3
type textarea "<a href="[URL][DOMAIN_NAME]" target="_blank" class="bg-green-500 text-white w-1…"
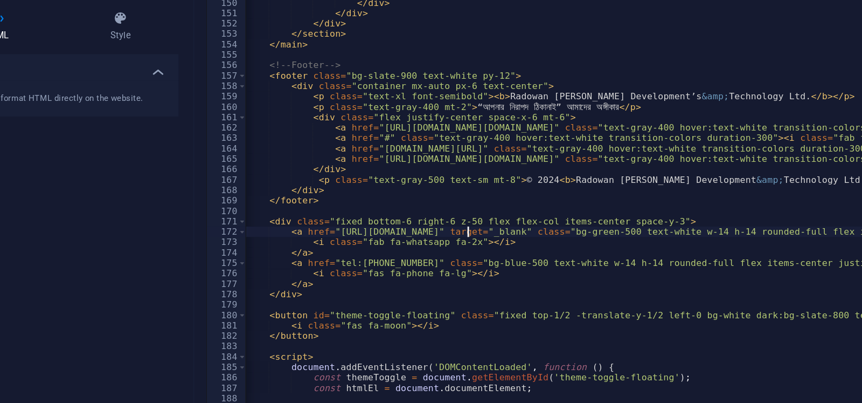
scroll to position [1123, 0]
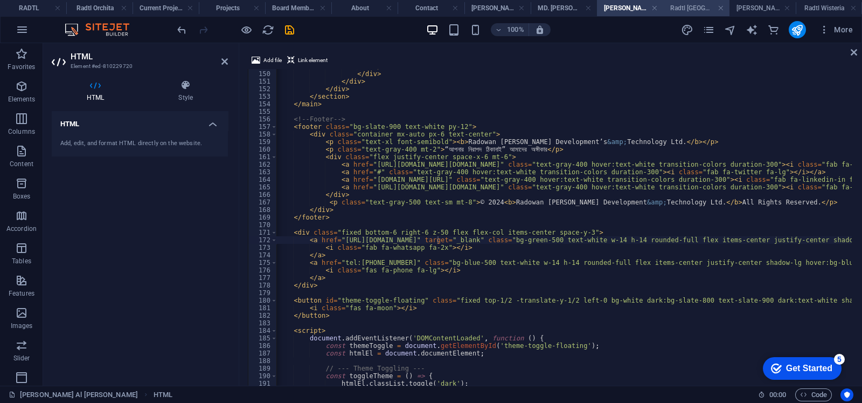
click at [681, 11] on h4 "Radtl [GEOGRAPHIC_DATA]" at bounding box center [697, 8] width 66 height 12
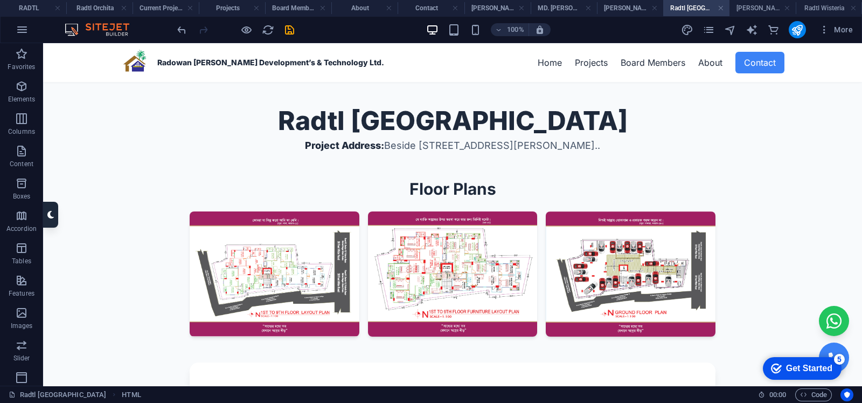
drag, startPoint x: 468, startPoint y: 183, endPoint x: 709, endPoint y: 79, distance: 262.4
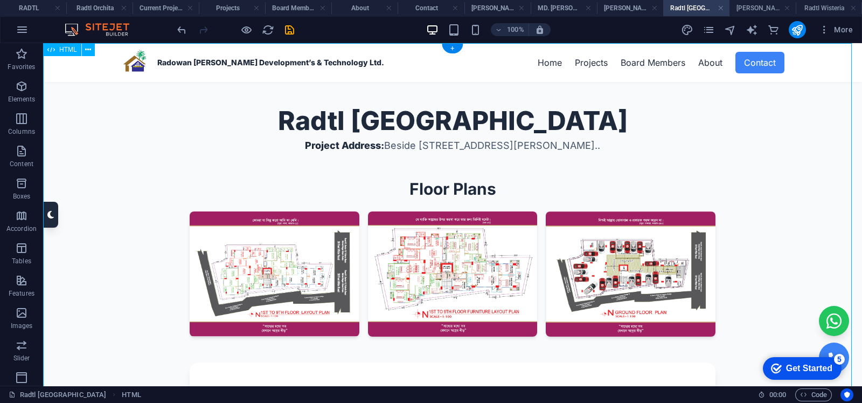
drag, startPoint x: 709, startPoint y: 79, endPoint x: 467, endPoint y: 183, distance: 262.9
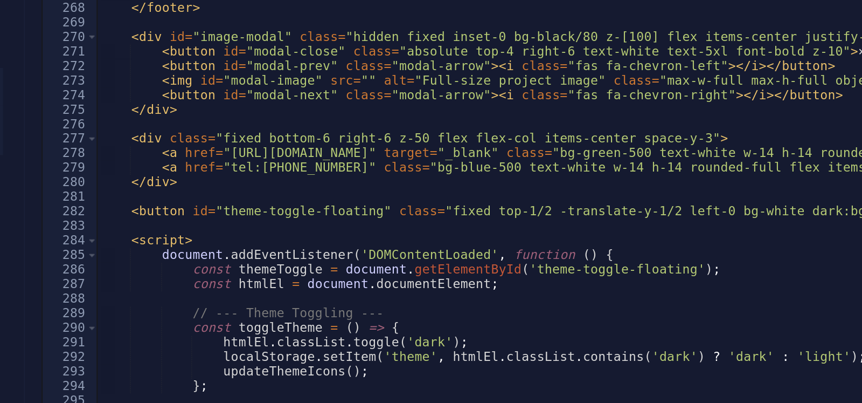
scroll to position [2007, 0]
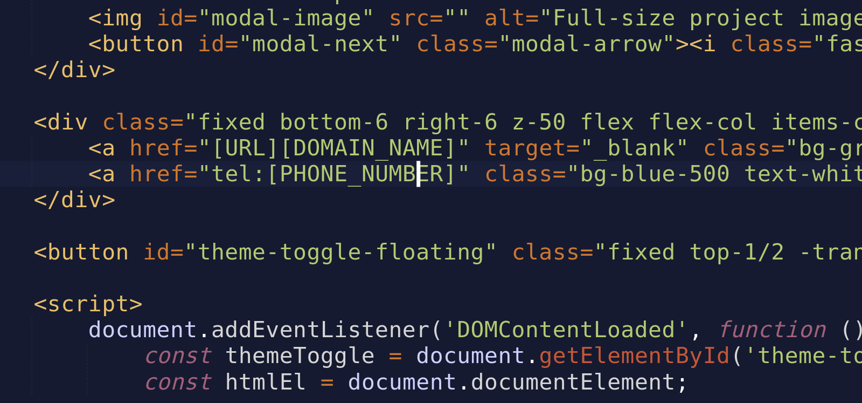
drag, startPoint x: 405, startPoint y: 162, endPoint x: 367, endPoint y: 161, distance: 38.3
drag, startPoint x: 438, startPoint y: 155, endPoint x: 400, endPoint y: 154, distance: 37.7
type textarea "<a href="[URL][DOMAIN_NAME]" target="_blank" class="bg-green-500 text-white w-1…"
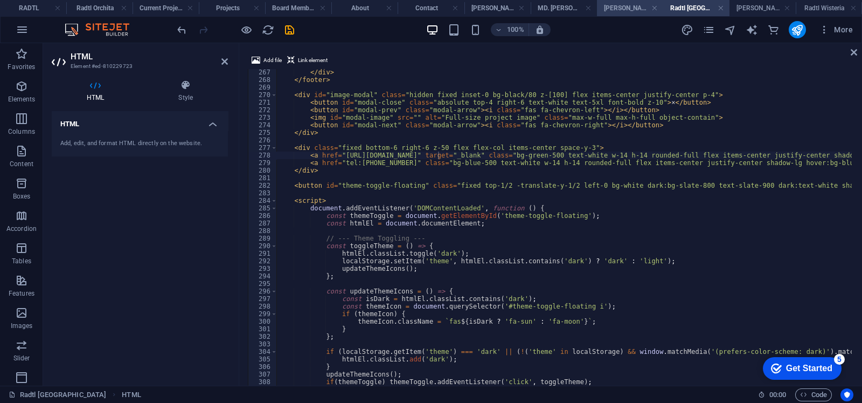
click at [628, 7] on h4 "[PERSON_NAME] Al [PERSON_NAME]" at bounding box center [630, 8] width 66 height 12
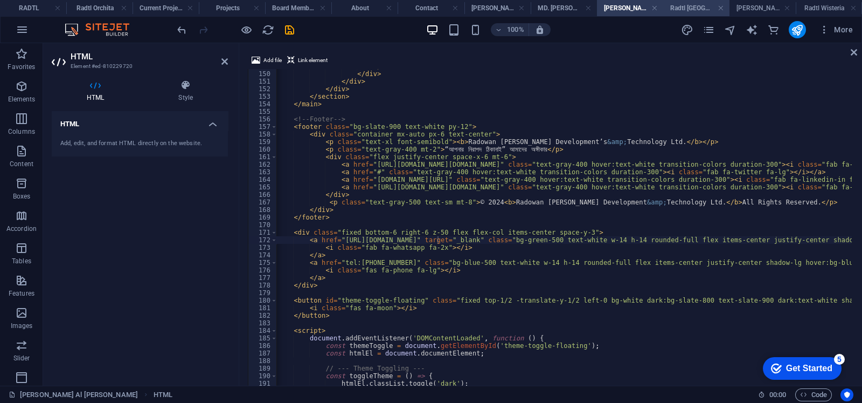
scroll to position [518, 0]
click at [691, 3] on h4 "Radtl [GEOGRAPHIC_DATA]" at bounding box center [697, 8] width 66 height 12
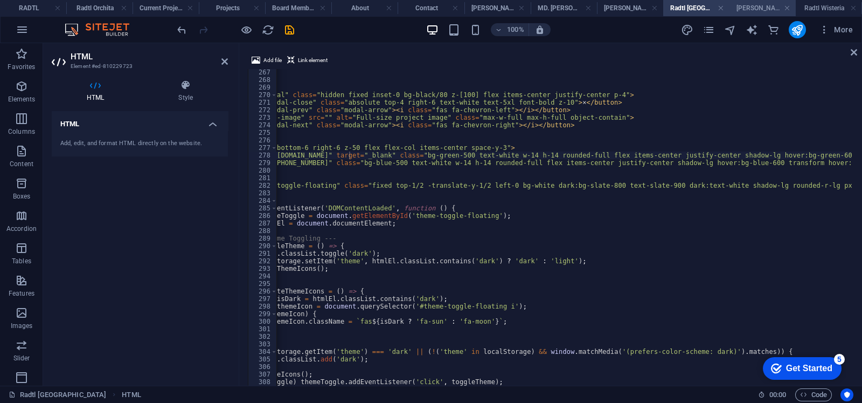
scroll to position [0, 0]
click at [740, 9] on h4 "[PERSON_NAME]" at bounding box center [763, 8] width 66 height 12
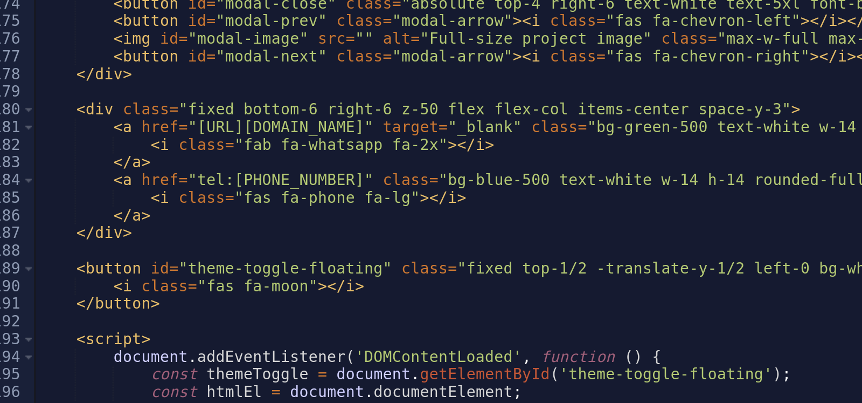
scroll to position [1280, 0]
drag, startPoint x: 404, startPoint y: 172, endPoint x: 365, endPoint y: 172, distance: 38.8
drag, startPoint x: 434, startPoint y: 151, endPoint x: 399, endPoint y: 151, distance: 34.5
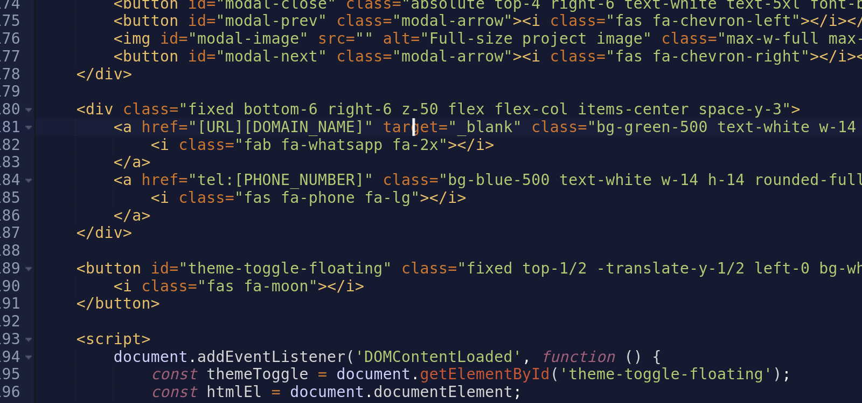
type textarea "<a href="[URL][DOMAIN_NAME]" target="_blank" class="bg-green-500 text-white w-1…"
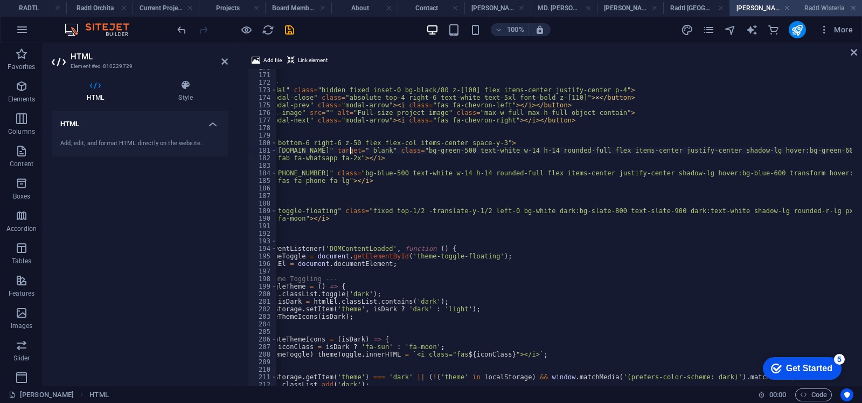
scroll to position [0, 88]
click at [830, 6] on h4 "Radtl Wisteria" at bounding box center [829, 8] width 66 height 12
drag, startPoint x: 595, startPoint y: 94, endPoint x: 455, endPoint y: 183, distance: 165.4
click at [0, 0] on div "Current Projects - Radowan [PERSON_NAME] Development & Technology Ltd. Radowan …" at bounding box center [0, 0] width 0 height 0
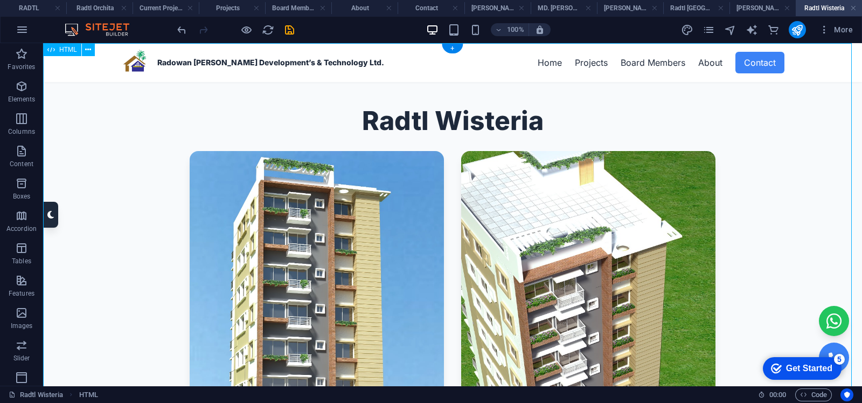
drag, startPoint x: 499, startPoint y: 226, endPoint x: 637, endPoint y: 137, distance: 164.9
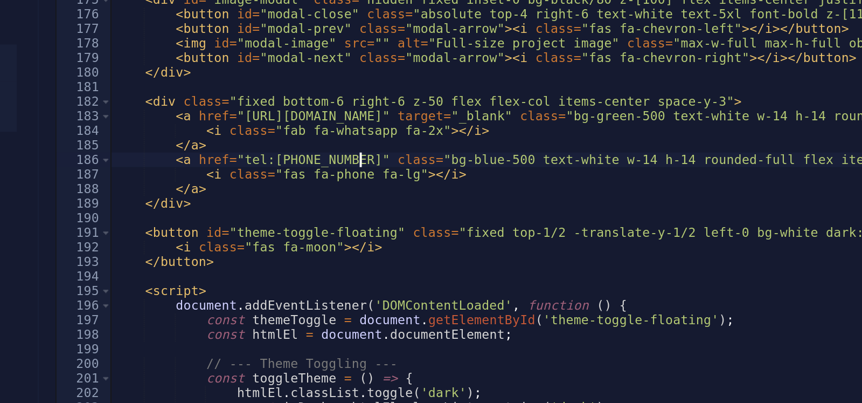
scroll to position [528, 0]
drag, startPoint x: 405, startPoint y: 169, endPoint x: 366, endPoint y: 171, distance: 38.8
drag, startPoint x: 438, startPoint y: 147, endPoint x: 400, endPoint y: 150, distance: 38.4
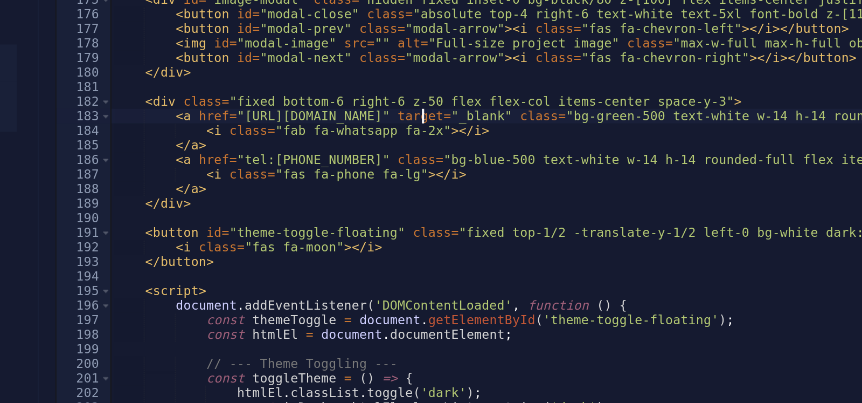
type textarea "<a href="[URL][DOMAIN_NAME]" target="_blank" class="bg-green-500 text-white w-1…"
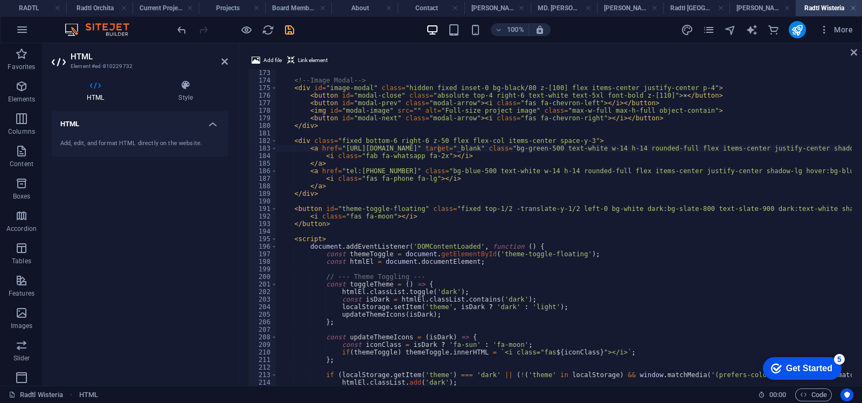
click at [286, 31] on icon "save" at bounding box center [290, 30] width 12 height 12
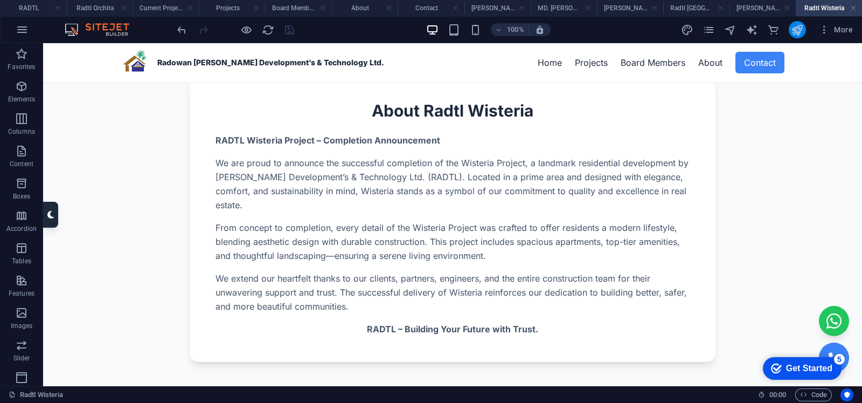
click at [797, 29] on icon "publish" at bounding box center [797, 30] width 12 height 12
